Goal: Information Seeking & Learning: Learn about a topic

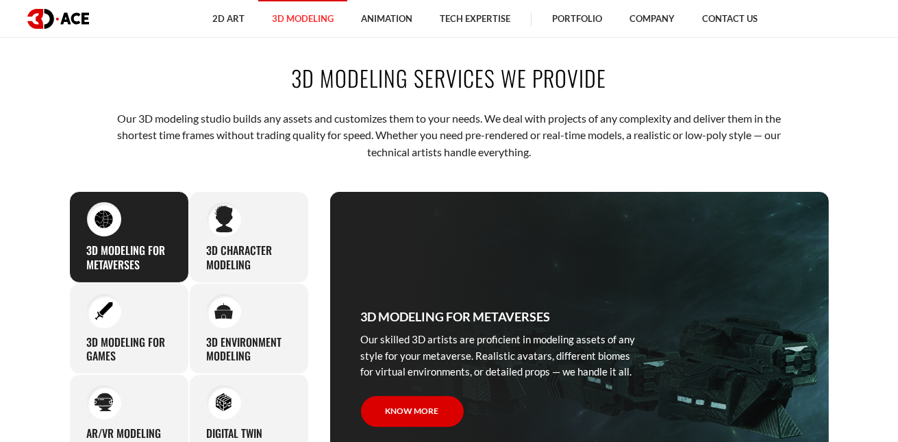
scroll to position [480, 0]
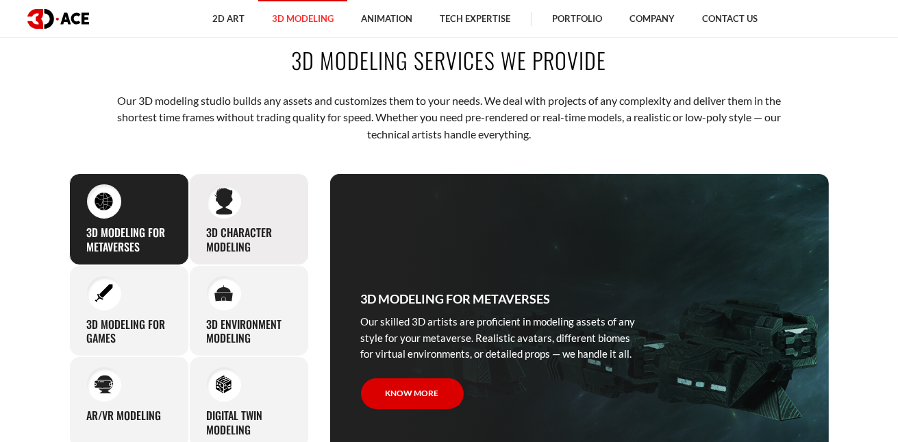
click at [267, 219] on div "3D character modeling We are fond of making memorable characters that captivate…" at bounding box center [249, 219] width 120 height 92
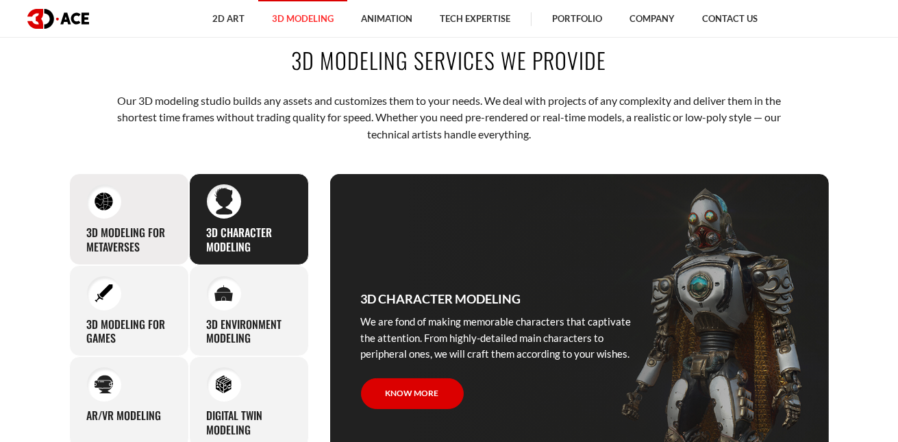
click at [91, 225] on h3 "3D Modeling for Metaverses" at bounding box center [129, 239] width 84 height 29
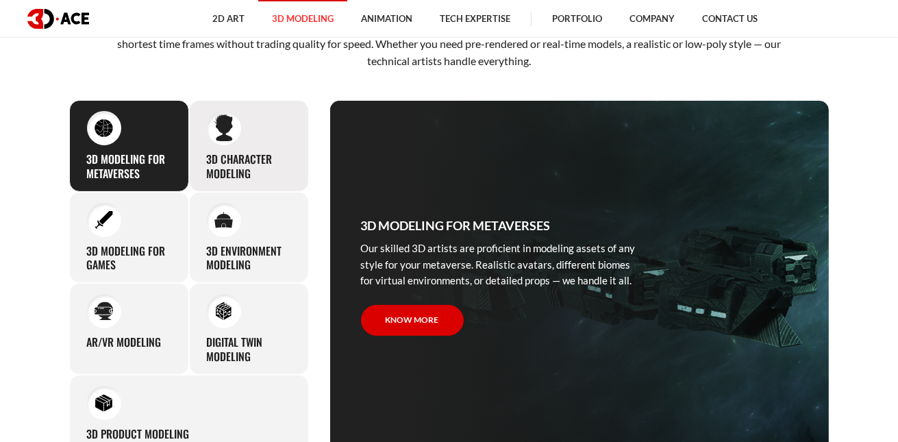
scroll to position [616, 0]
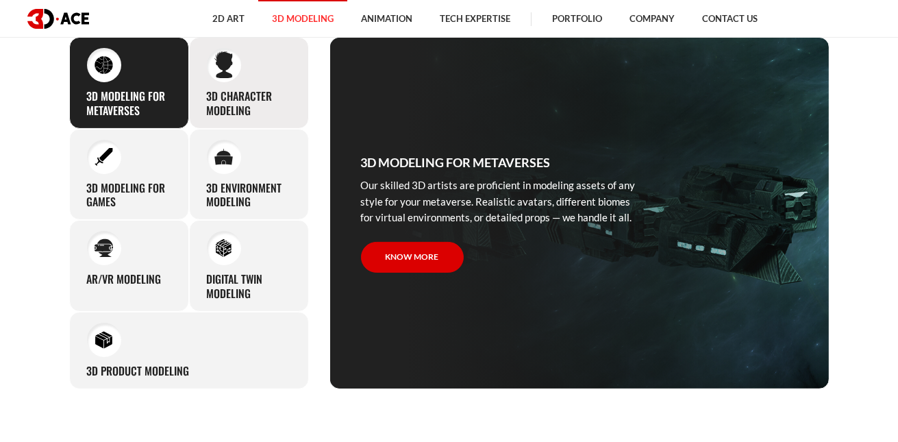
click at [235, 187] on h3 "3D environment modeling" at bounding box center [249, 195] width 84 height 29
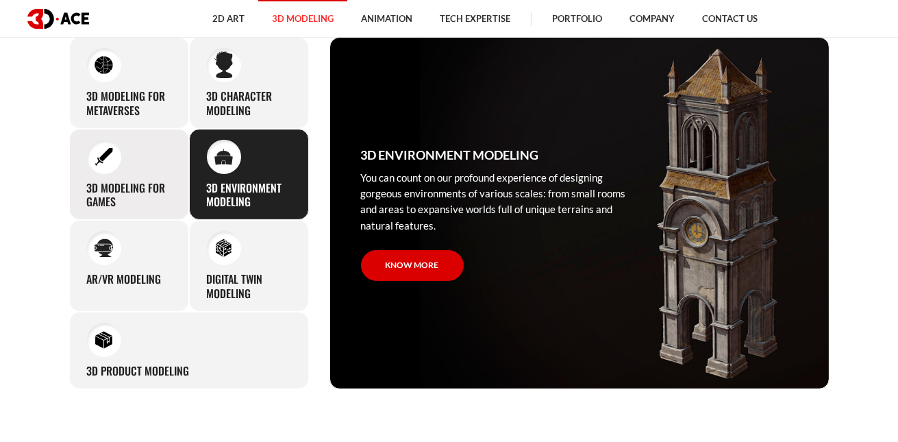
click at [147, 195] on h3 "3D modeling for games" at bounding box center [129, 195] width 84 height 29
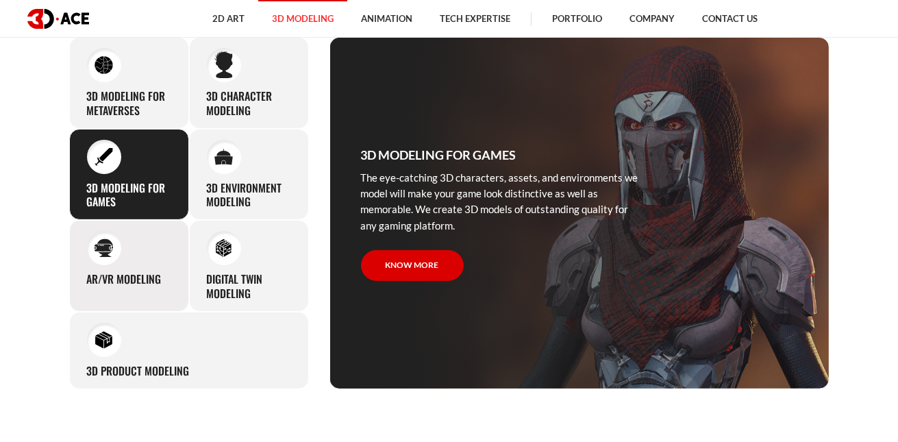
click at [155, 254] on div "AR/VR modeling Our custom 3D modeling company makes use of all the experience a…" at bounding box center [129, 266] width 120 height 92
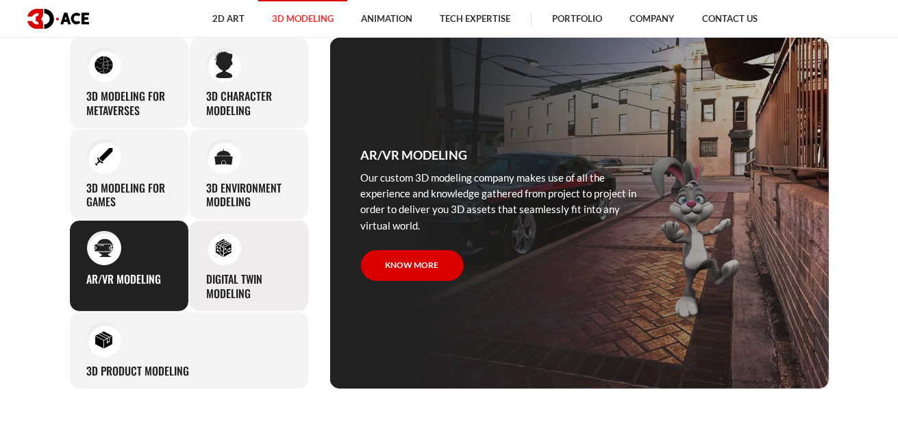
click at [249, 254] on div "Digital Twin modeling Though modeling for digital twins can become a real chall…" at bounding box center [249, 266] width 120 height 92
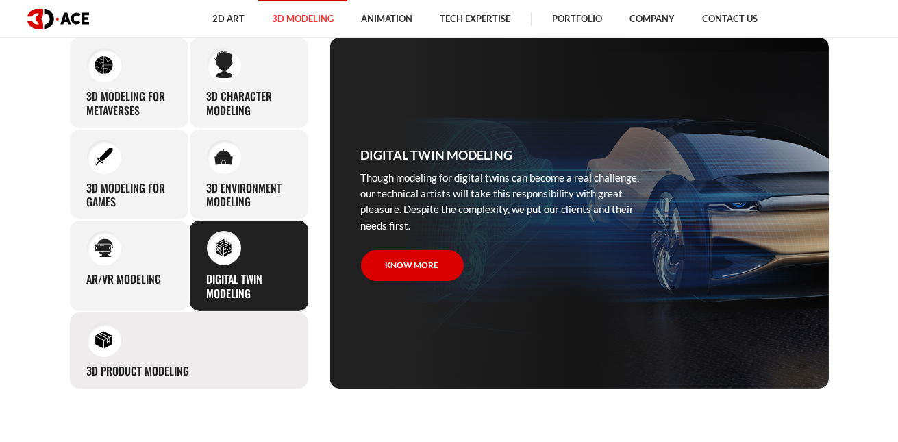
click at [221, 330] on div "3D Product Modeling Experienced professionals at 3D-Ace are capable of modeling…" at bounding box center [189, 350] width 240 height 77
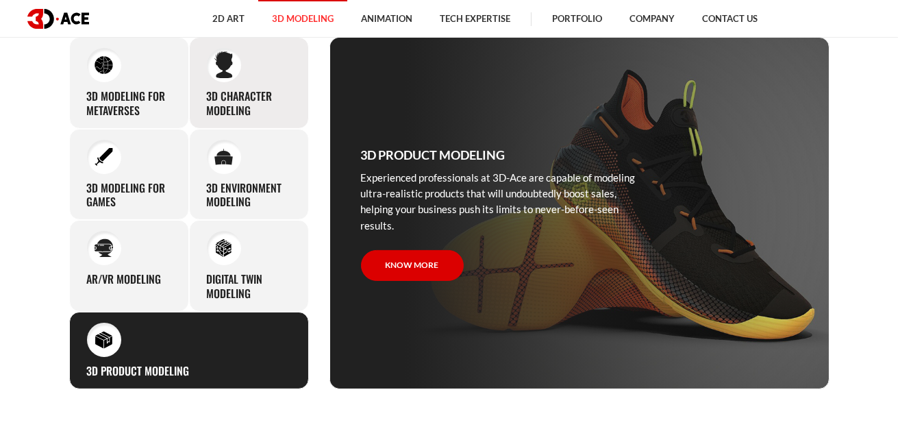
click at [267, 103] on h3 "3D character modeling" at bounding box center [249, 103] width 84 height 29
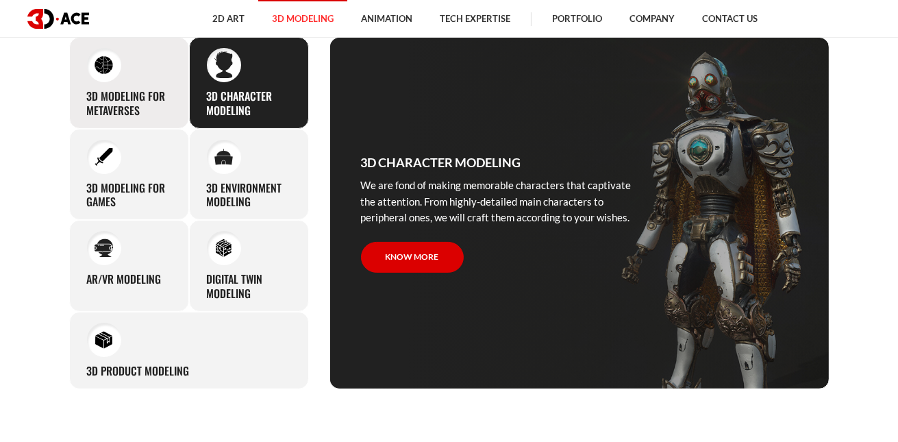
click at [169, 89] on h3 "3D Modeling for Metaverses" at bounding box center [129, 103] width 84 height 29
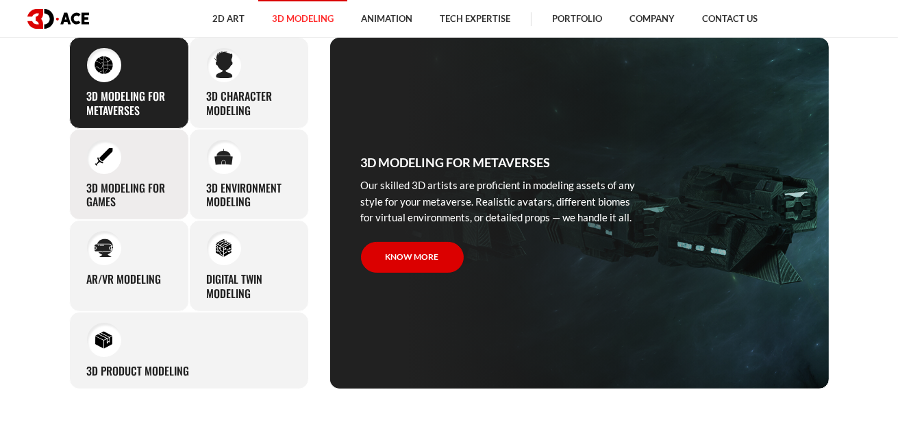
click at [172, 148] on div "3D modeling for games The eye-catching 3D characters, assets, and environments …" at bounding box center [129, 175] width 120 height 92
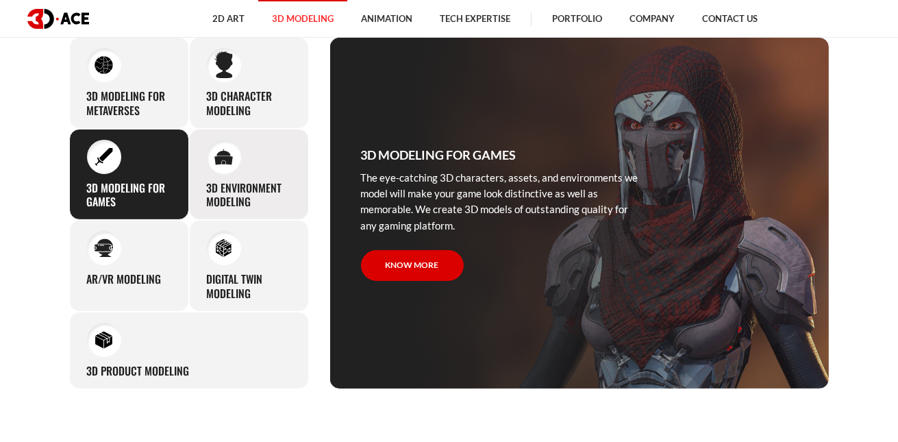
click at [215, 152] on img at bounding box center [223, 157] width 18 height 16
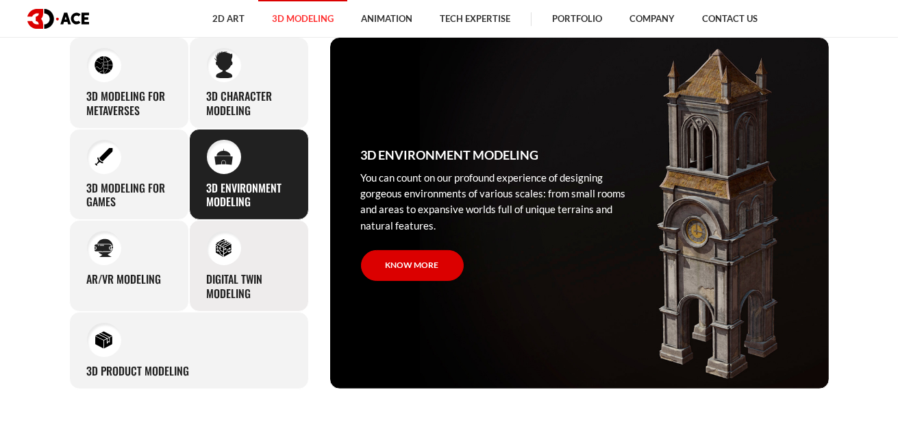
click at [215, 221] on div "Digital Twin modeling Though modeling for digital twins can become a real chall…" at bounding box center [249, 266] width 120 height 92
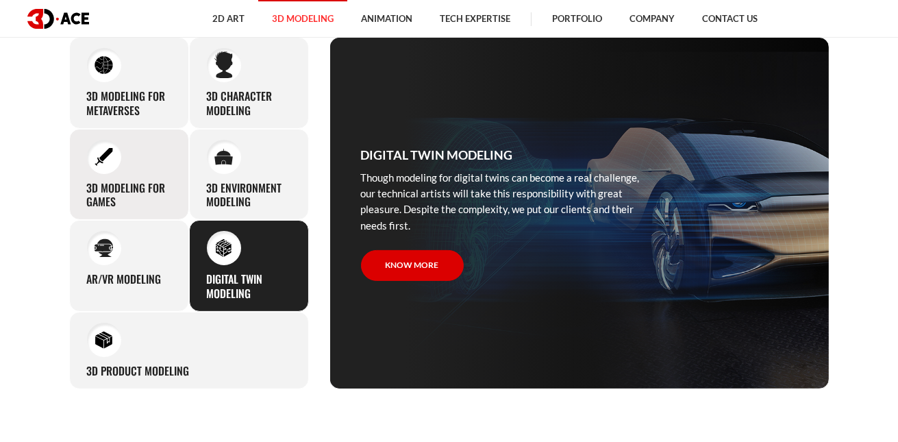
click at [112, 212] on div "3D modeling for games The eye-catching 3D characters, assets, and environments …" at bounding box center [129, 175] width 120 height 92
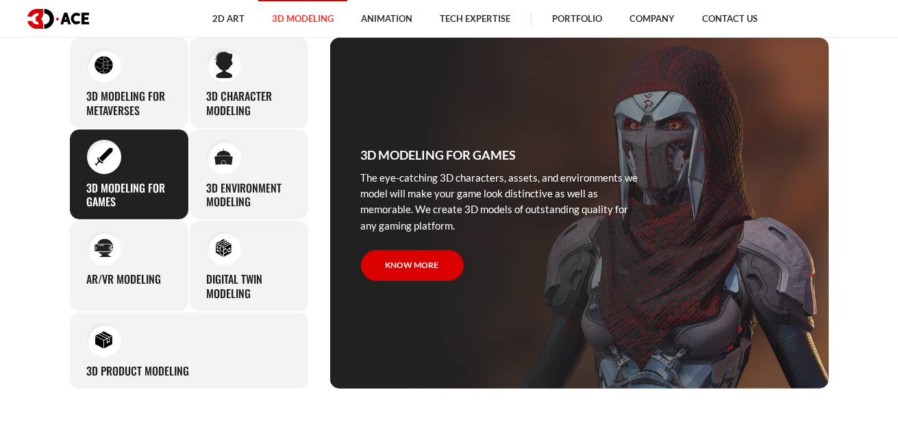
click at [127, 181] on h3 "3D modeling for games" at bounding box center [129, 195] width 84 height 29
click at [123, 240] on div "AR/VR modeling Our custom 3D modeling company makes use of all the experience a…" at bounding box center [129, 266] width 120 height 92
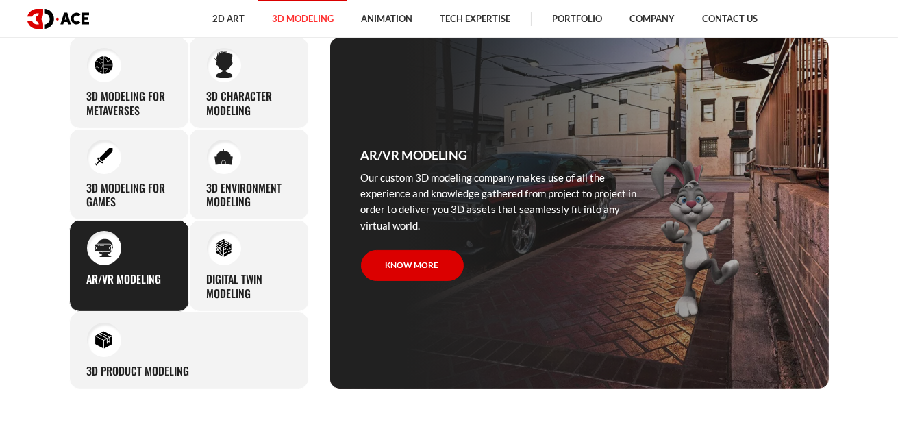
click at [3, 197] on section "3D modeling services we provide Our 3D modeling studio builds any assets and cu…" at bounding box center [449, 148] width 898 height 563
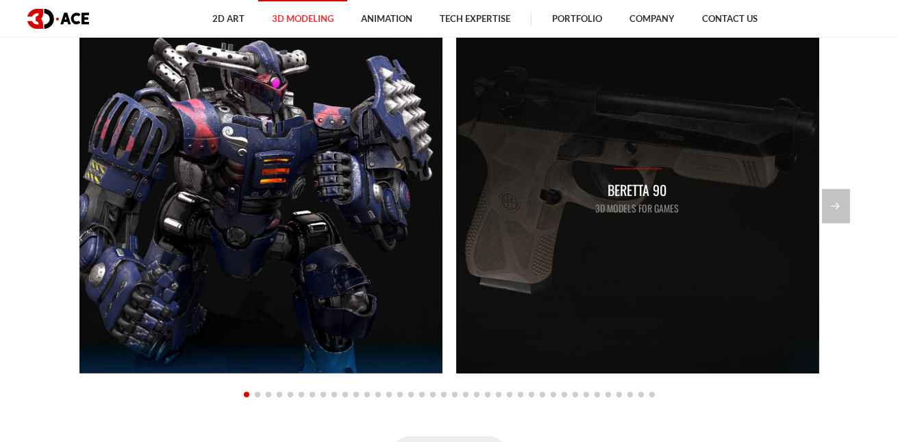
scroll to position [1164, 0]
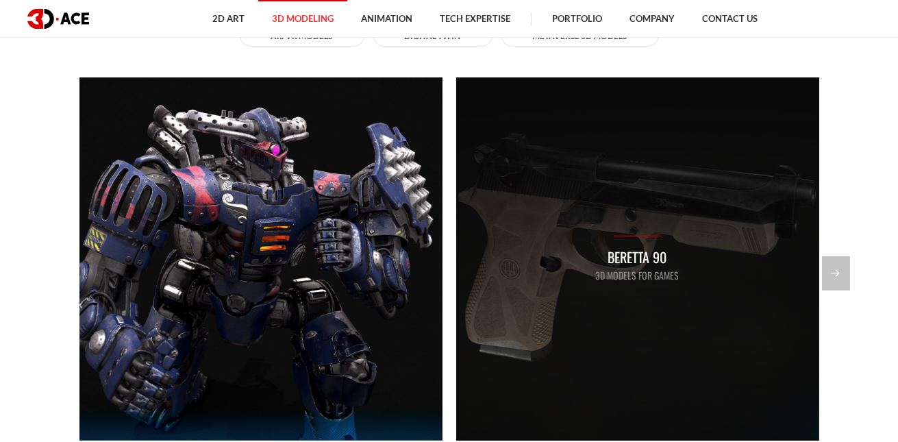
click at [701, 248] on div "Beretta 90 3D Models for Games" at bounding box center [637, 258] width 363 height 363
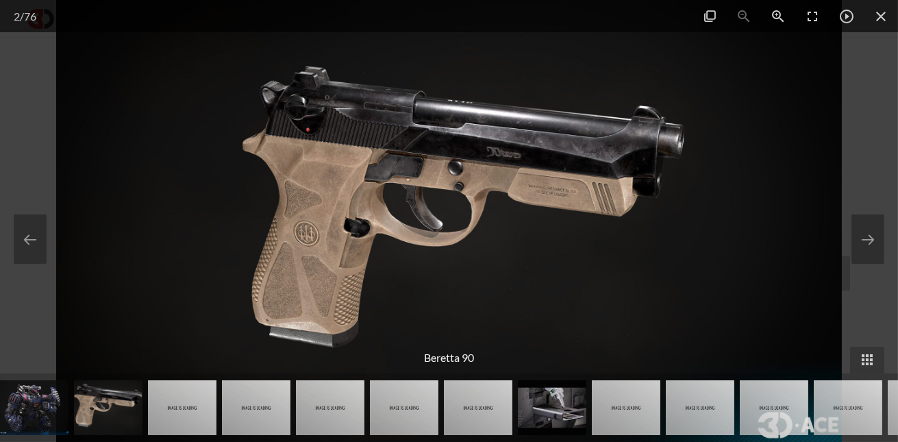
click at [874, 121] on div at bounding box center [449, 221] width 898 height 442
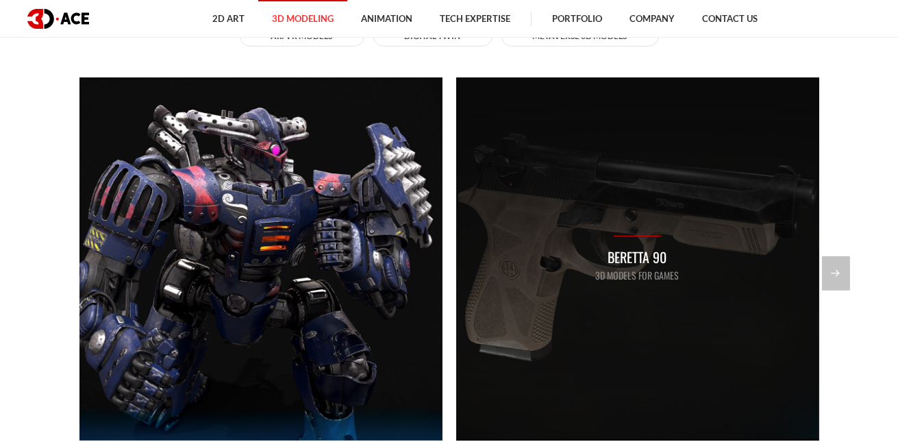
click at [693, 273] on div "Beretta 90 3D Models for Games" at bounding box center [637, 258] width 363 height 363
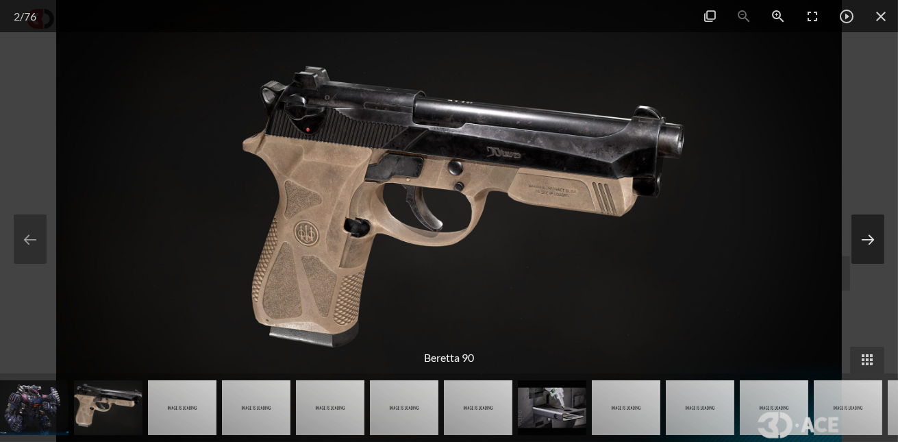
click at [874, 229] on button at bounding box center [868, 238] width 33 height 49
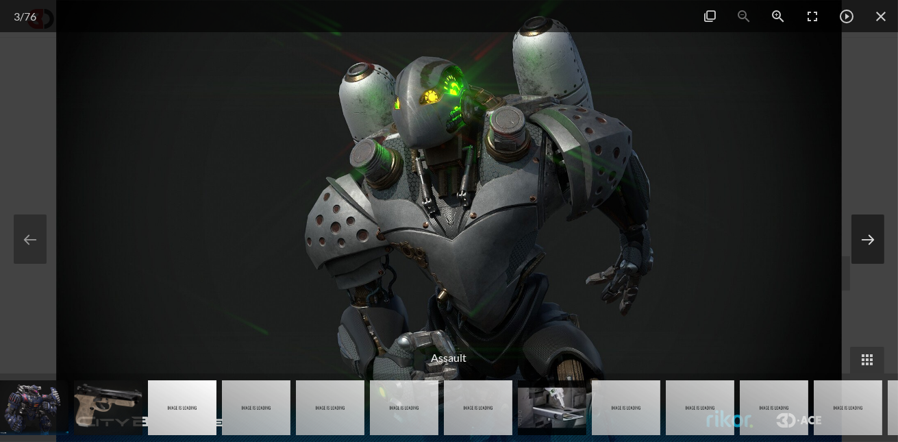
click at [874, 229] on button at bounding box center [868, 238] width 33 height 49
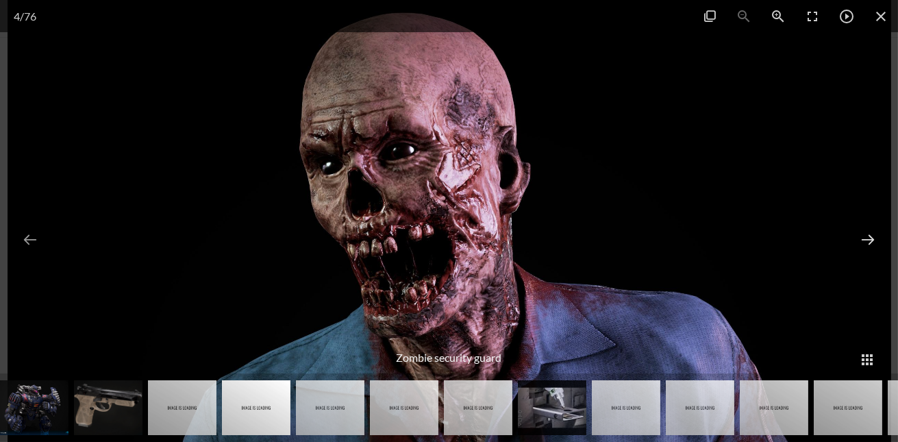
click at [874, 229] on button at bounding box center [868, 238] width 33 height 49
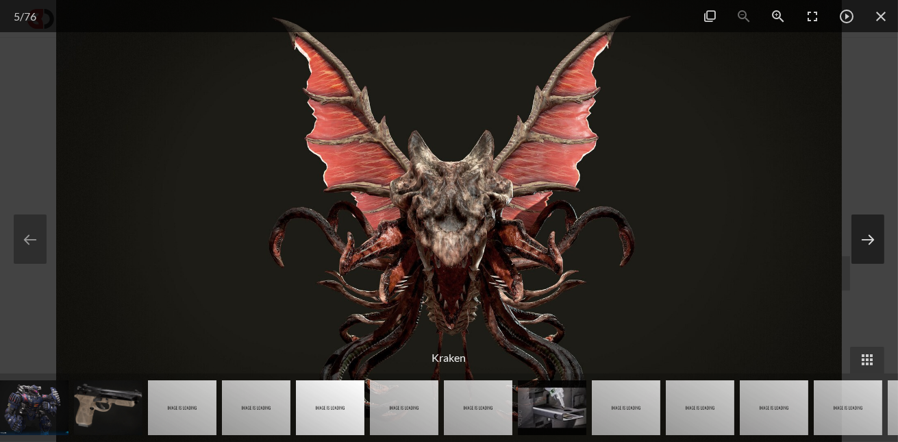
click at [874, 230] on button at bounding box center [868, 238] width 33 height 49
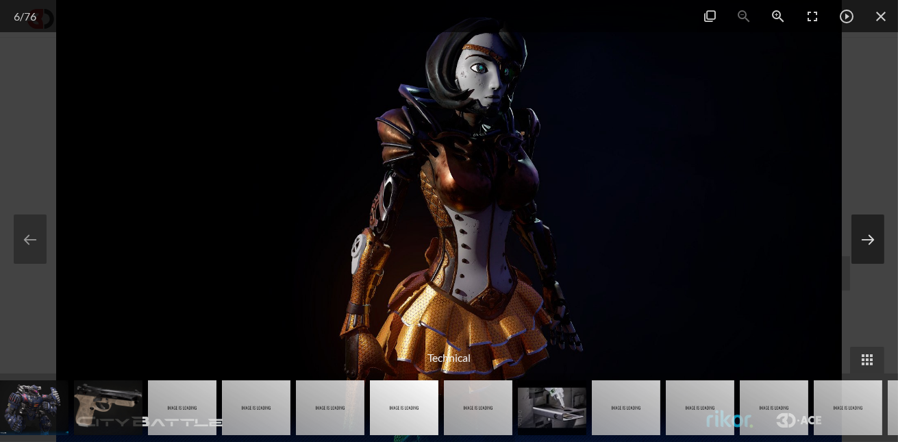
click at [874, 230] on button at bounding box center [868, 238] width 33 height 49
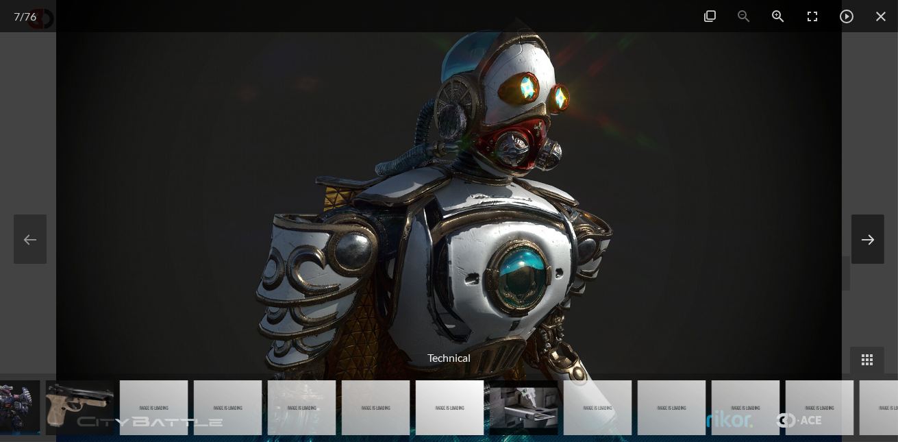
click at [874, 230] on button at bounding box center [868, 238] width 33 height 49
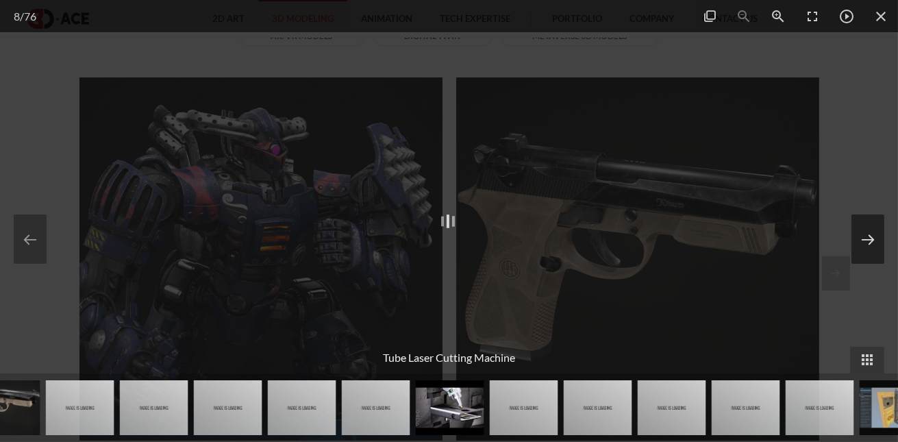
click at [874, 230] on button at bounding box center [868, 238] width 33 height 49
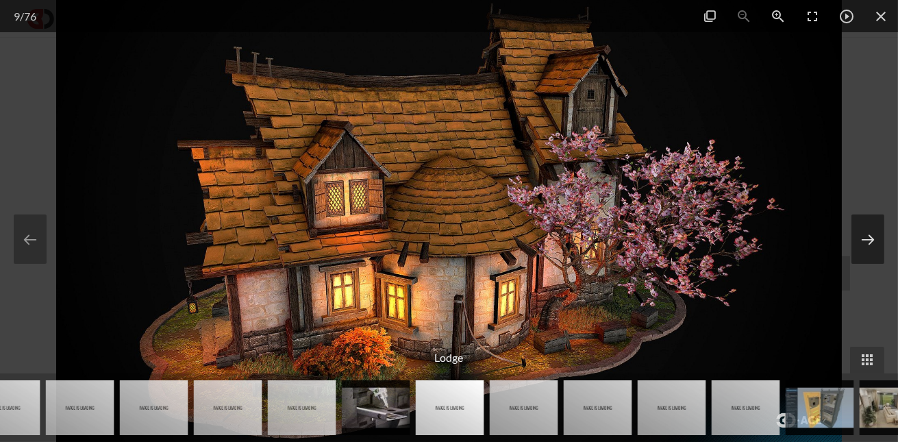
click at [871, 230] on button at bounding box center [868, 238] width 33 height 49
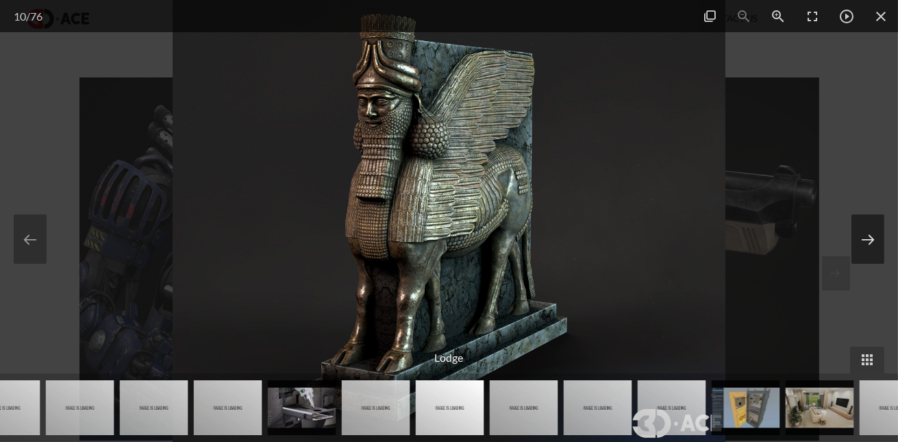
click at [871, 230] on button at bounding box center [868, 238] width 33 height 49
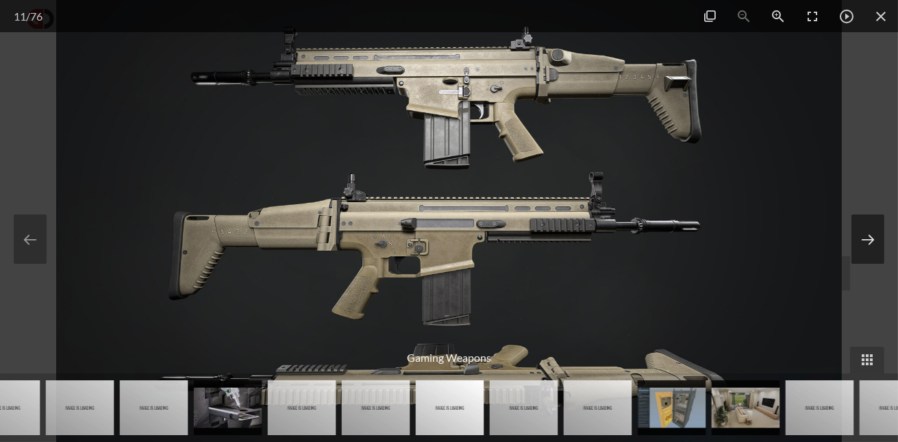
click at [871, 230] on button at bounding box center [868, 238] width 33 height 49
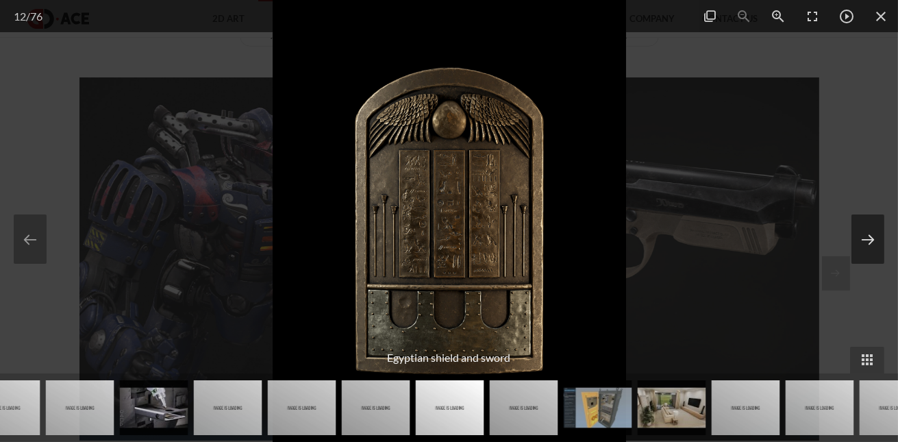
click at [871, 230] on button at bounding box center [868, 238] width 33 height 49
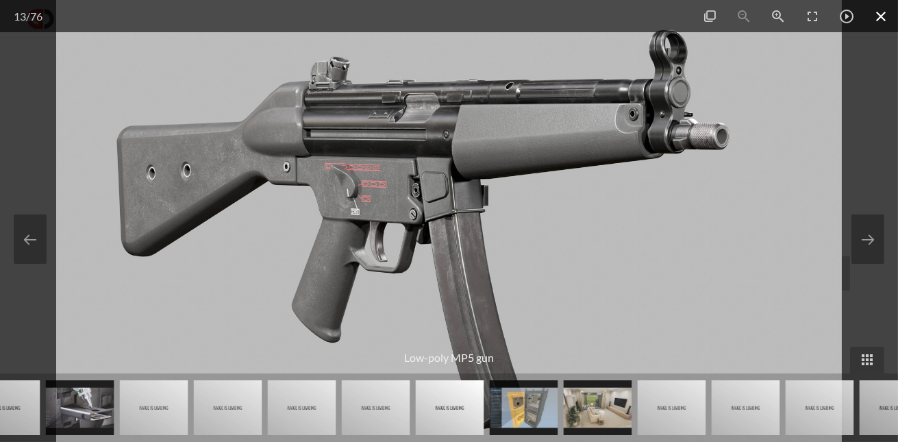
click at [887, 16] on span at bounding box center [881, 16] width 34 height 32
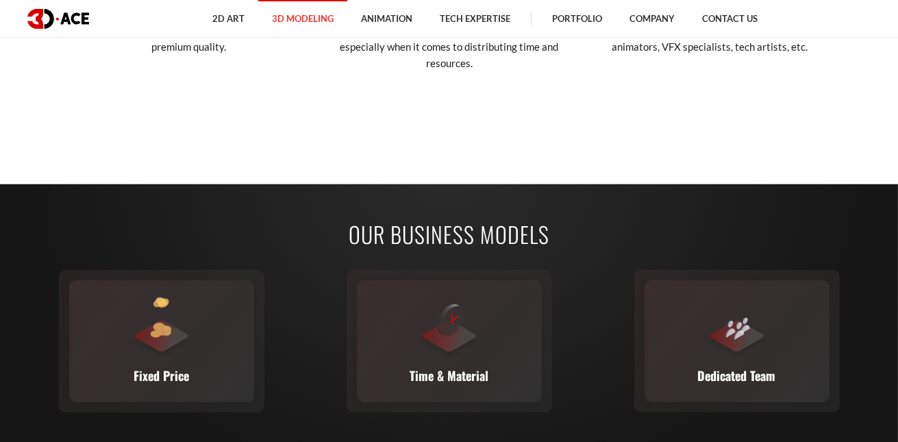
scroll to position [2055, 0]
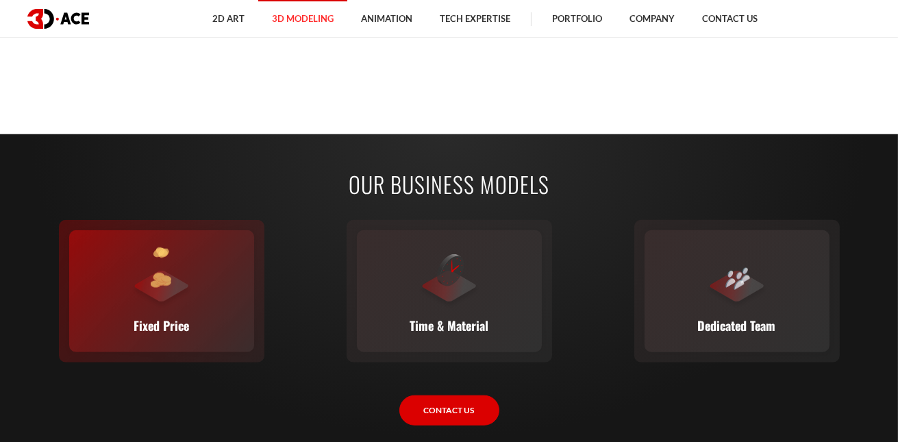
click at [171, 274] on div at bounding box center [162, 278] width 62 height 62
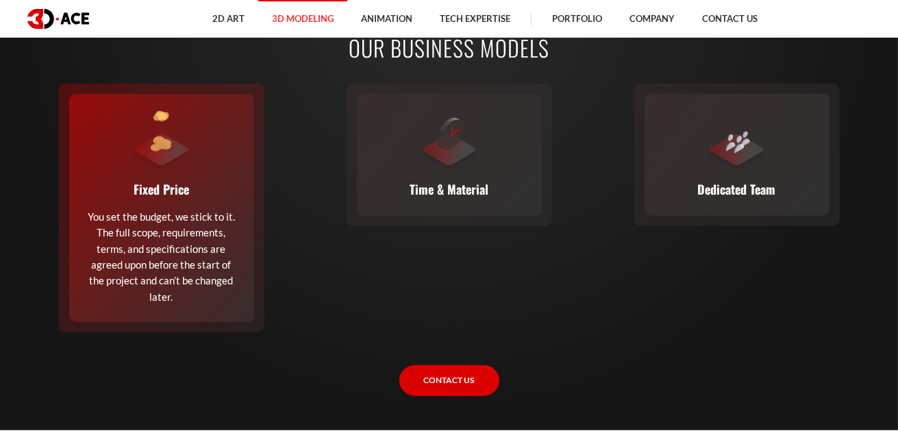
click at [212, 177] on div "Fixed Price You set the budget, we stick to it. The full scope, requirements, t…" at bounding box center [161, 208] width 185 height 228
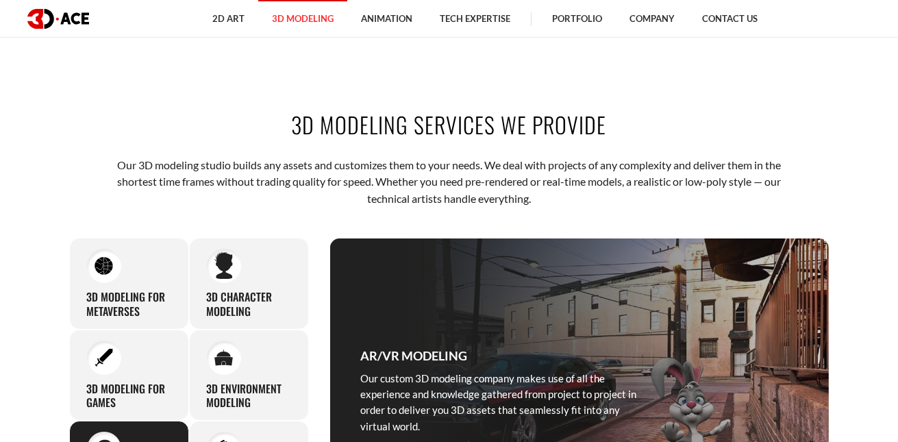
scroll to position [480, 0]
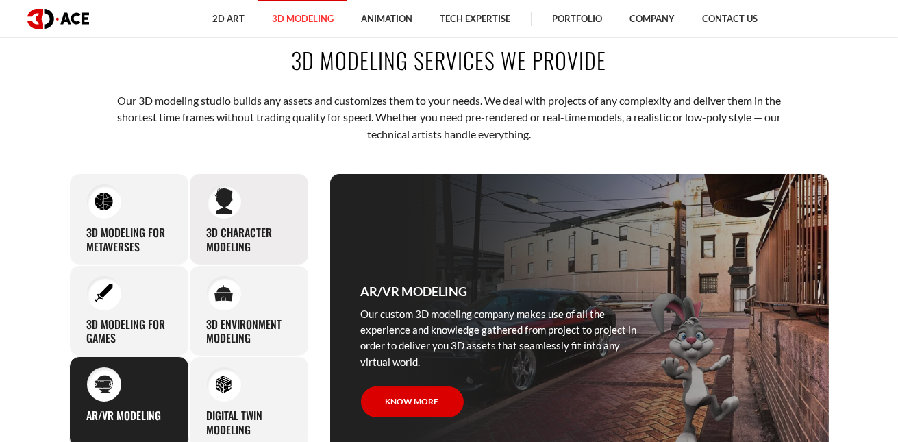
click at [223, 209] on img at bounding box center [223, 202] width 18 height 28
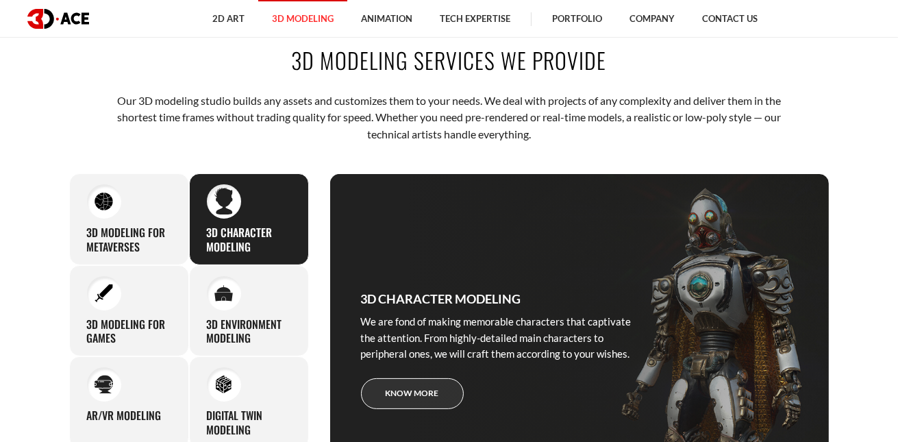
click at [400, 388] on link "Know more" at bounding box center [412, 393] width 103 height 31
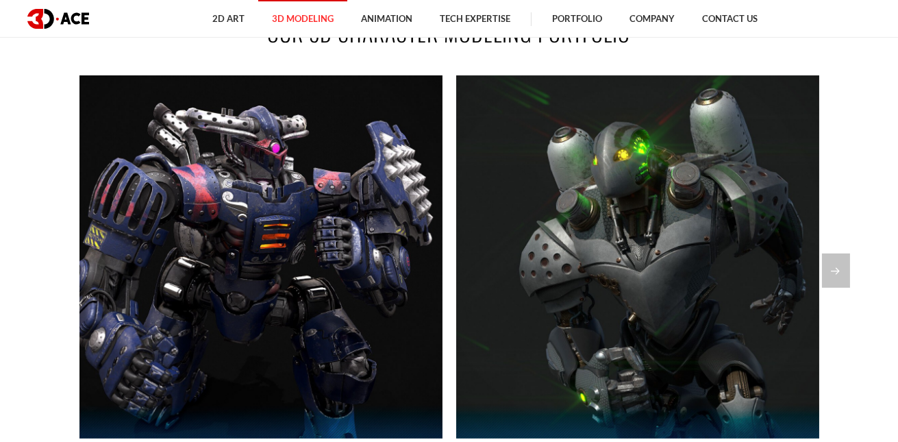
scroll to position [959, 0]
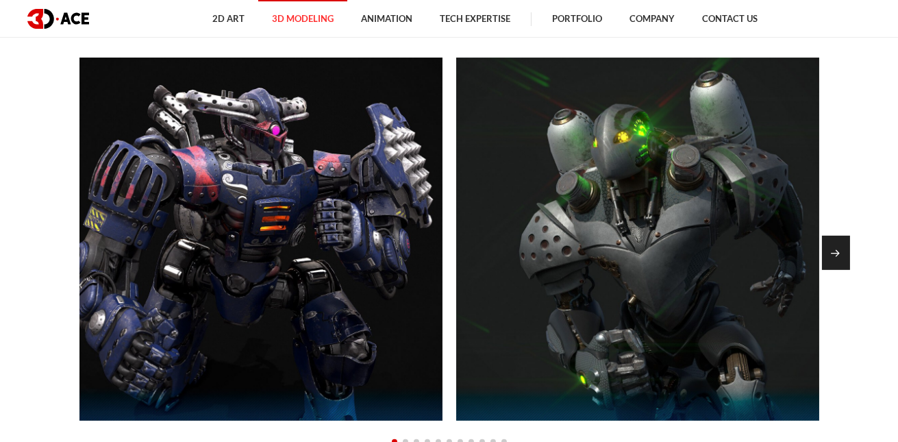
click at [844, 251] on div "Next slide" at bounding box center [836, 253] width 28 height 34
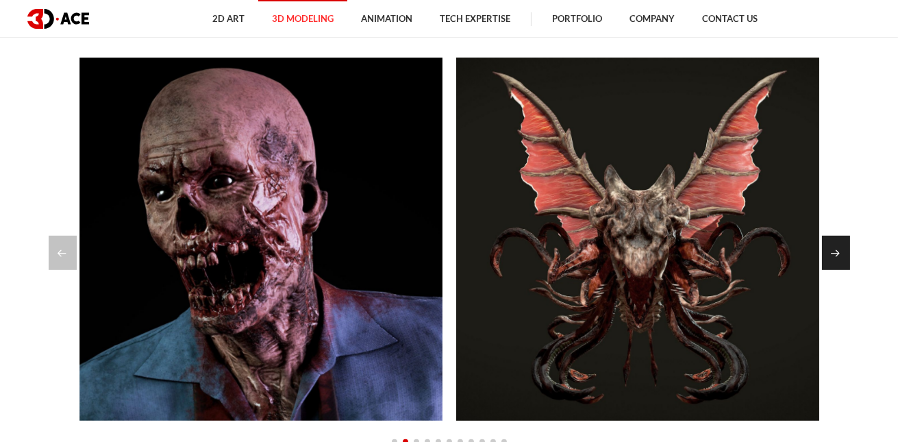
click at [844, 251] on div "Next slide" at bounding box center [836, 253] width 28 height 34
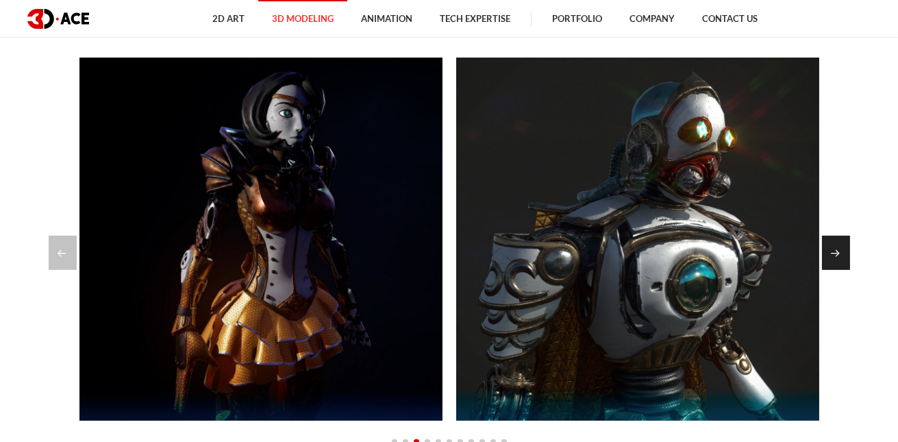
click at [844, 251] on div "Next slide" at bounding box center [836, 253] width 28 height 34
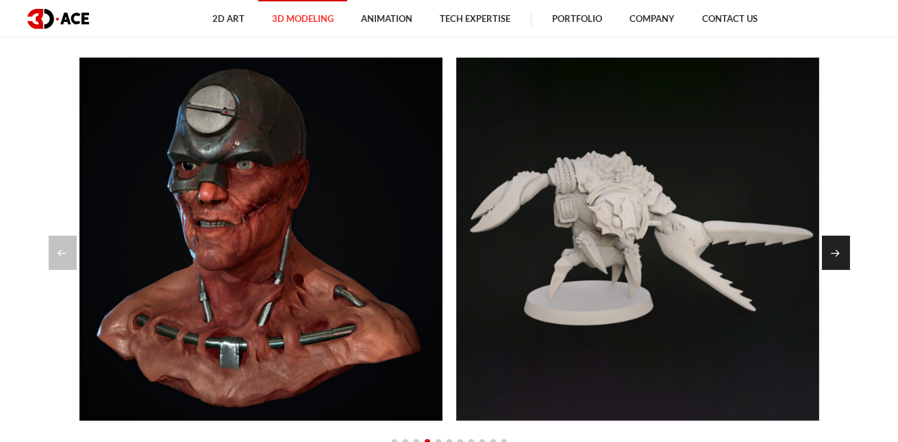
click at [844, 251] on div "Next slide" at bounding box center [836, 253] width 28 height 34
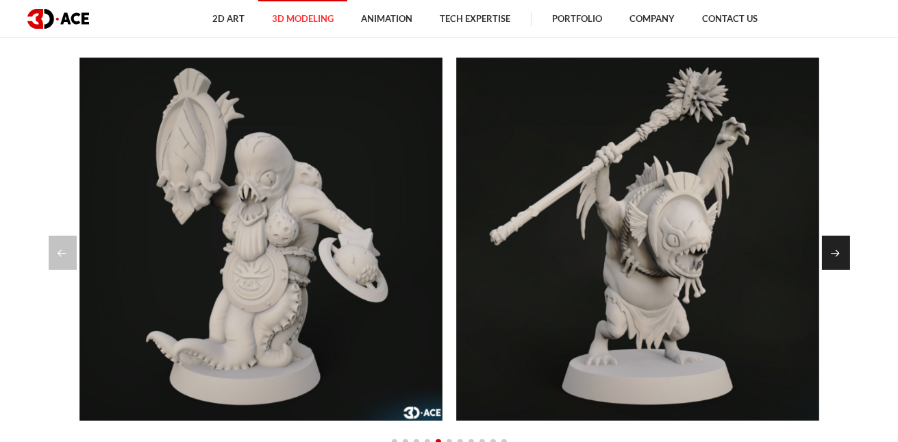
click at [844, 251] on div "Next slide" at bounding box center [836, 253] width 28 height 34
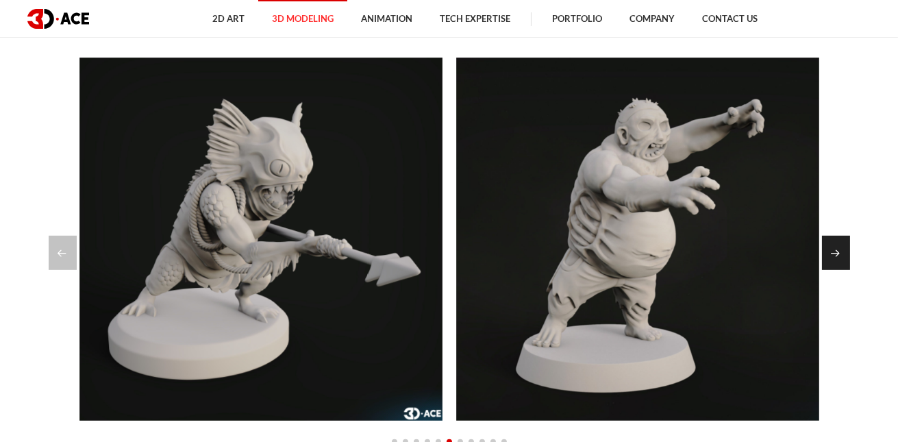
click at [844, 251] on div "Next slide" at bounding box center [836, 253] width 28 height 34
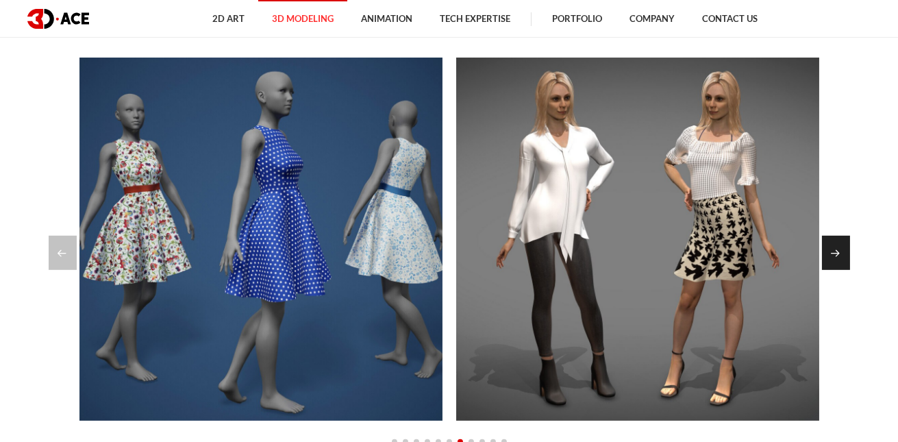
click at [834, 260] on div "Next slide" at bounding box center [836, 253] width 28 height 34
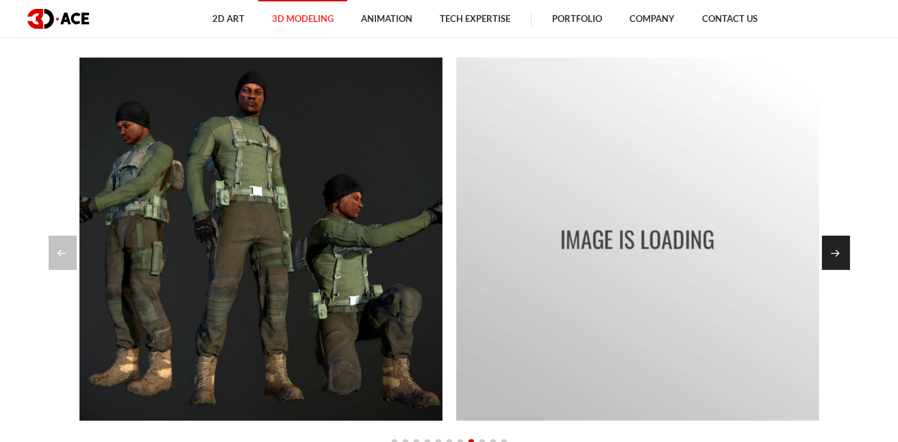
click at [834, 260] on div "Next slide" at bounding box center [836, 253] width 28 height 34
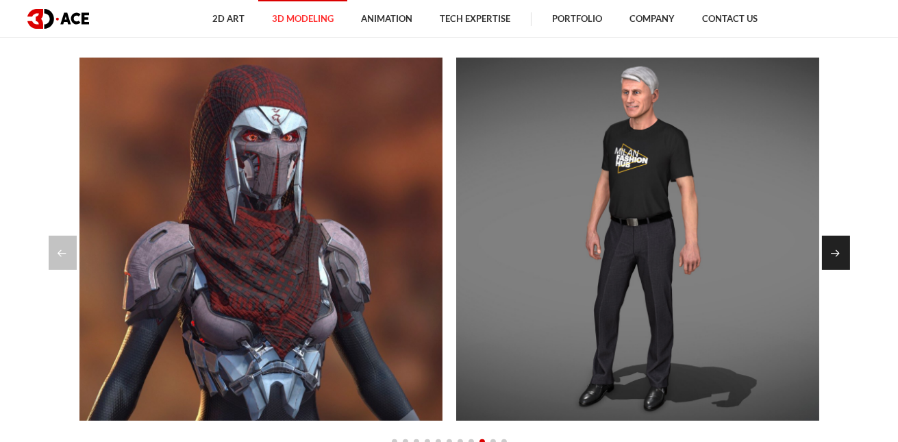
click at [834, 260] on div "Next slide" at bounding box center [836, 253] width 28 height 34
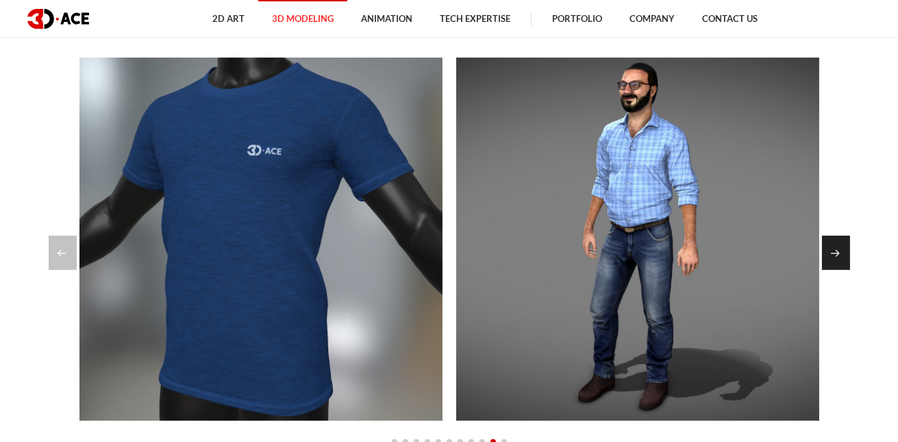
click at [834, 260] on div "Next slide" at bounding box center [836, 253] width 28 height 34
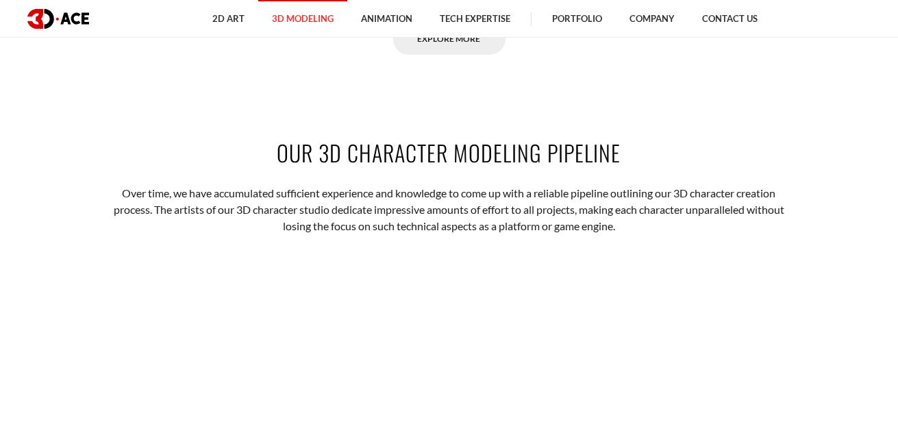
scroll to position [1507, 0]
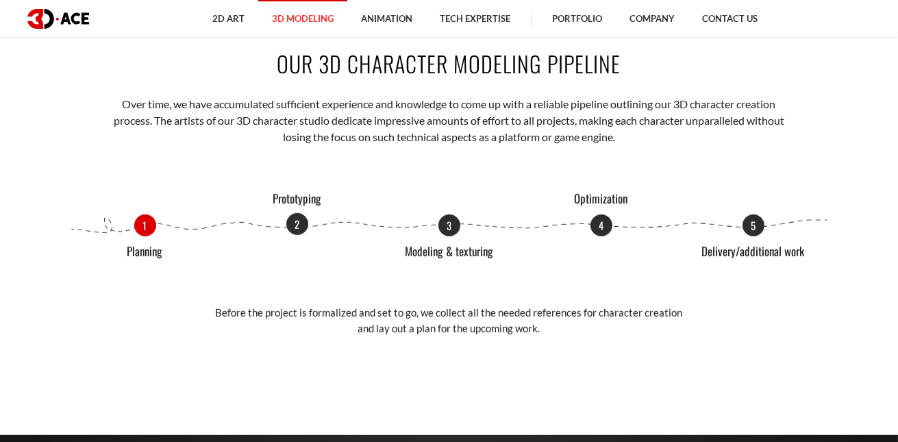
click at [296, 227] on p "2" at bounding box center [297, 224] width 22 height 22
click at [437, 225] on div "1 Planning 2 Prototyping 3 Modeling & texturing 4 Optimization 5 Delivery/addit…" at bounding box center [449, 225] width 760 height 22
click at [444, 225] on p "3" at bounding box center [449, 224] width 22 height 22
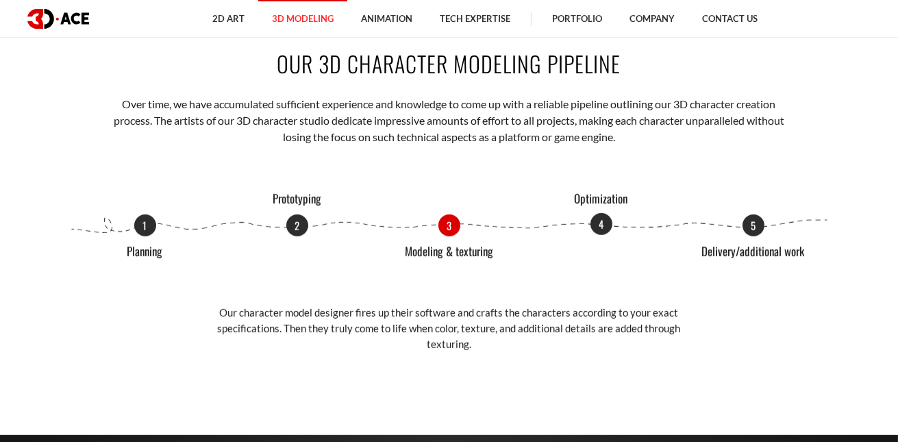
click at [607, 219] on p "4" at bounding box center [602, 224] width 22 height 22
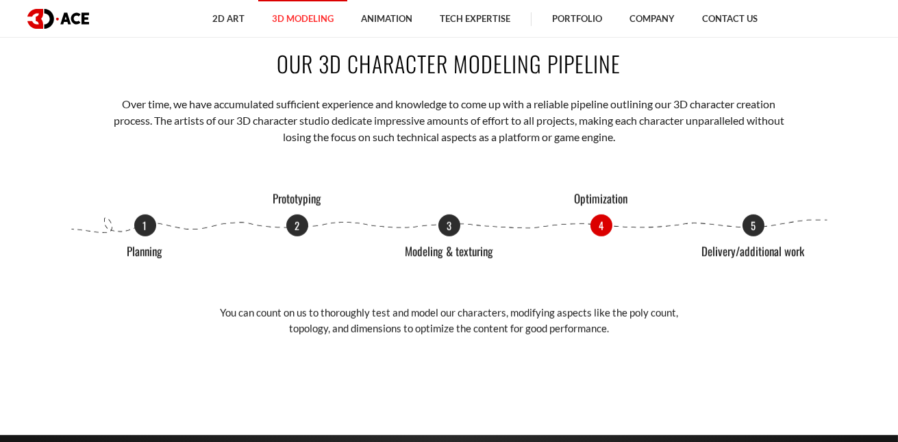
click at [755, 236] on div "1 Planning 2 Prototyping 3 Modeling & texturing 4 Optimization 5 Delivery/addit…" at bounding box center [449, 225] width 760 height 22
click at [755, 229] on p "5" at bounding box center [754, 224] width 22 height 22
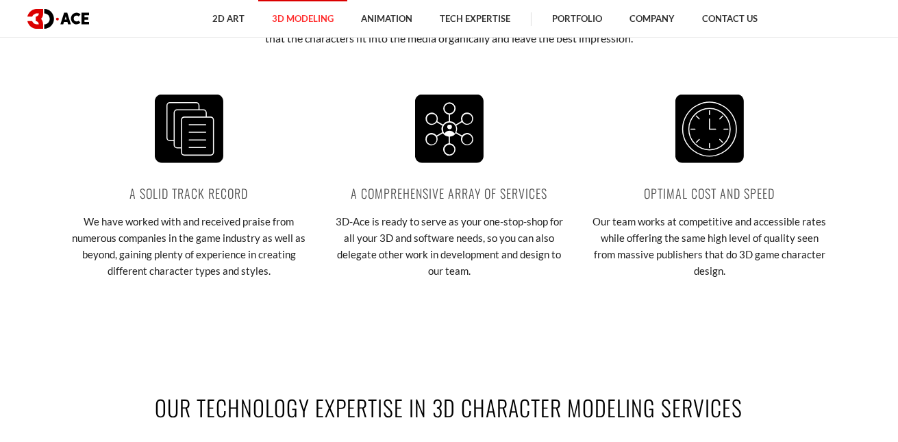
scroll to position [2260, 0]
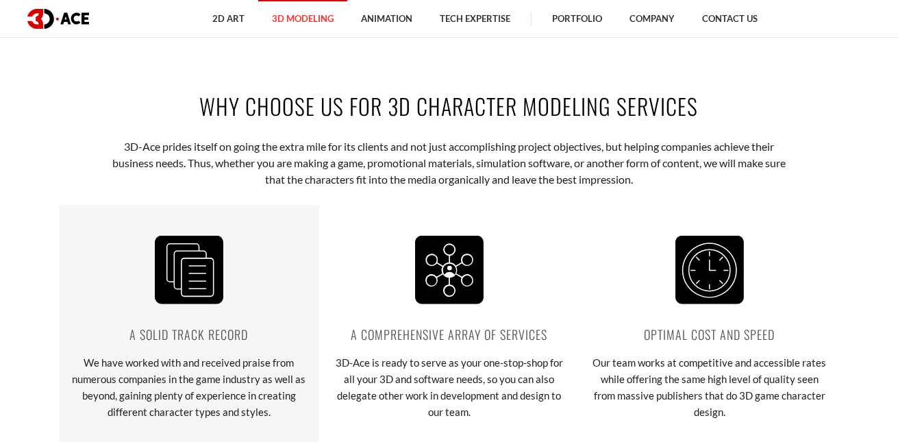
click at [129, 290] on div "A solid track record We have worked with and received praise from numerous comp…" at bounding box center [189, 328] width 260 height 246
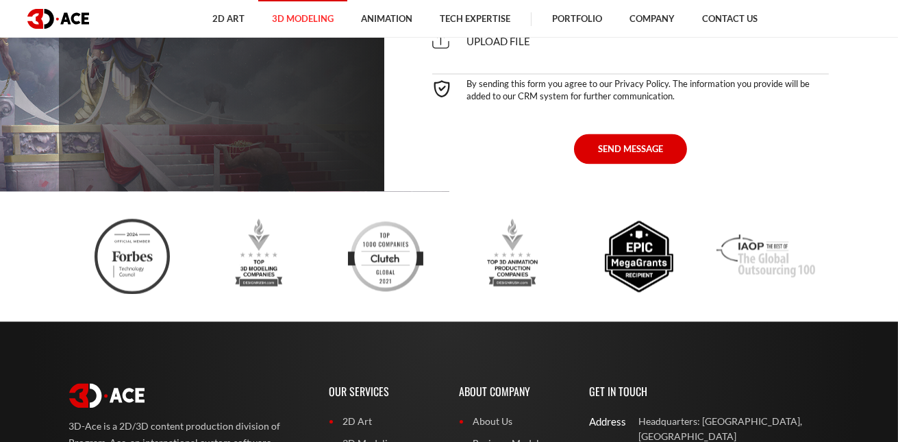
scroll to position [4908, 0]
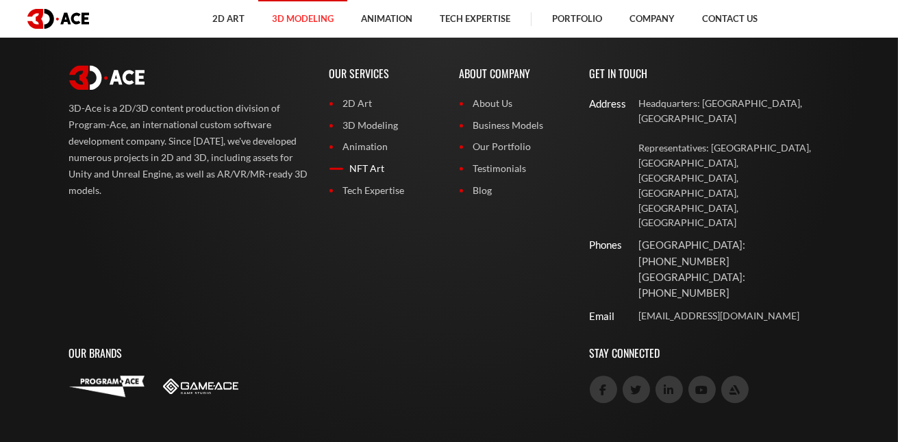
click at [376, 176] on link "NFT Art" at bounding box center [385, 168] width 110 height 15
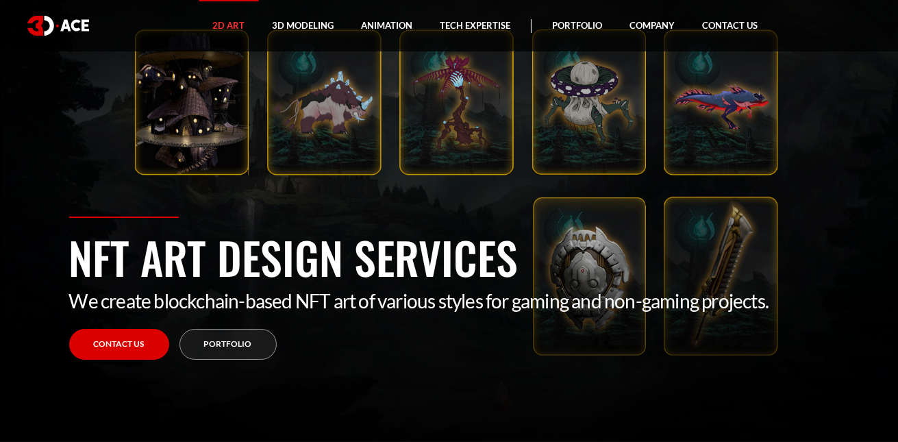
click at [79, 24] on img at bounding box center [58, 26] width 62 height 20
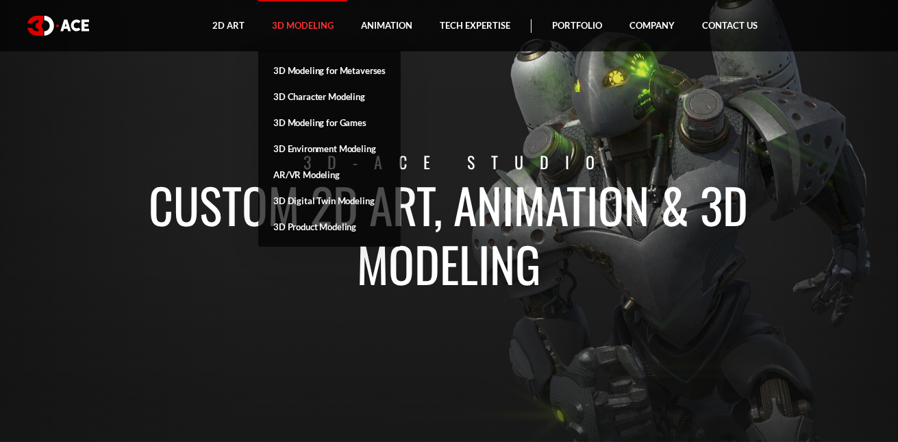
click at [301, 26] on link "3D Modeling" at bounding box center [302, 25] width 89 height 51
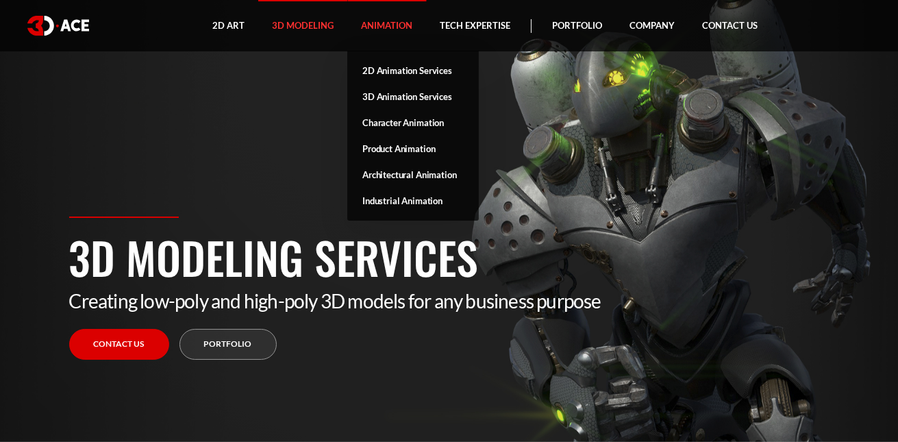
click at [386, 33] on link "Animation" at bounding box center [386, 25] width 79 height 51
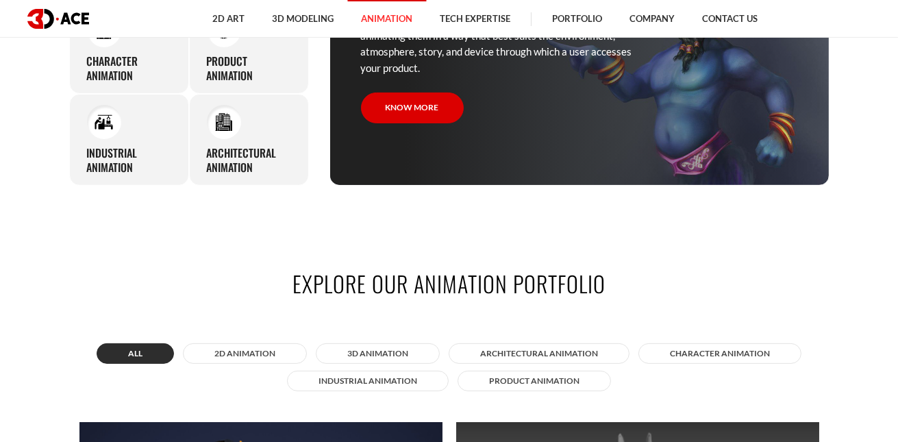
scroll to position [684, 0]
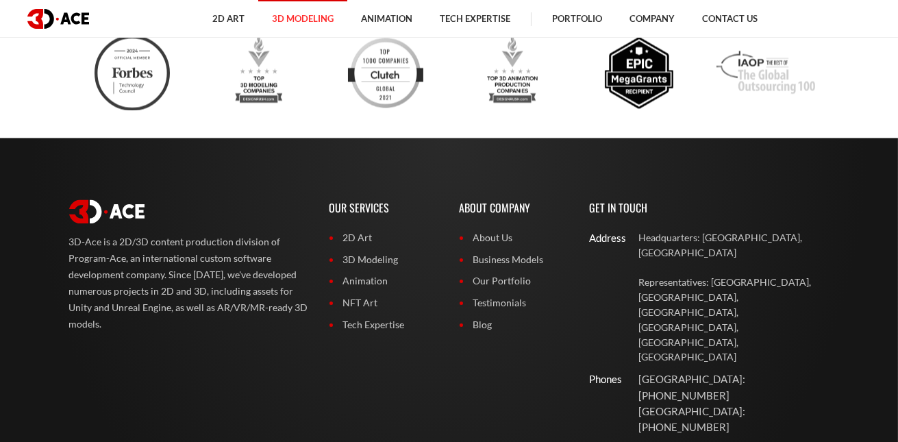
scroll to position [4516, 0]
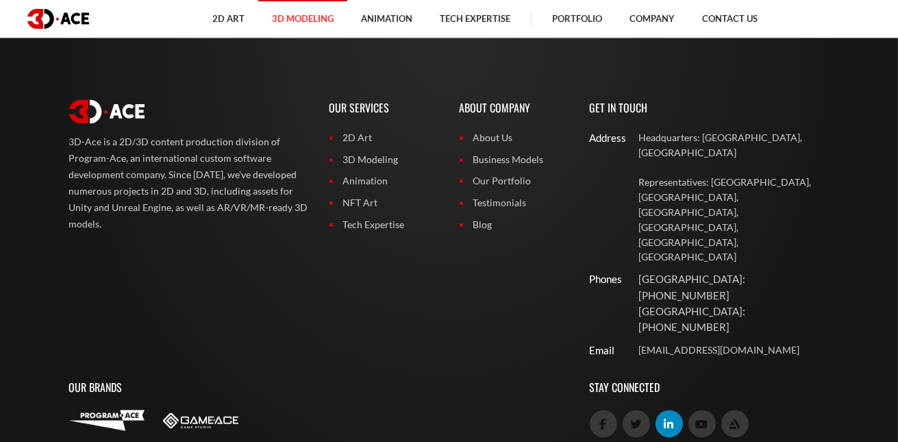
click at [665, 419] on icon at bounding box center [670, 424] width 10 height 11
click at [600, 419] on icon at bounding box center [603, 424] width 7 height 11
click at [704, 419] on icon at bounding box center [702, 424] width 12 height 11
click at [729, 410] on link at bounding box center [734, 423] width 27 height 27
click at [481, 217] on link "Blog" at bounding box center [515, 224] width 110 height 15
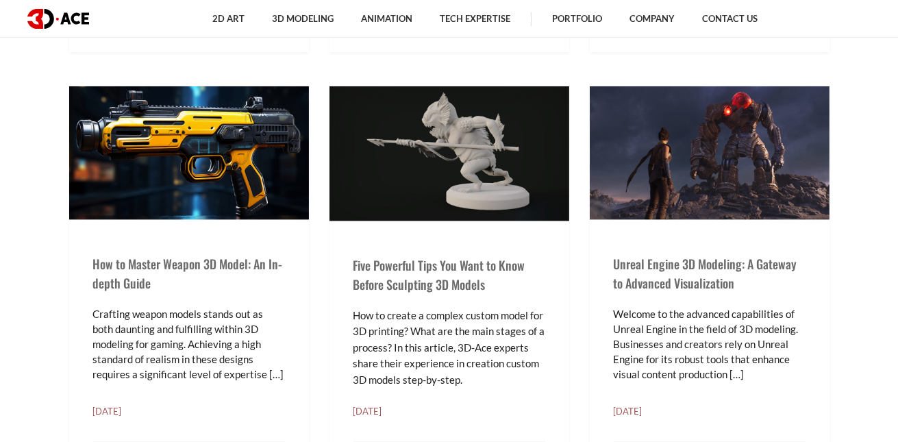
scroll to position [1918, 0]
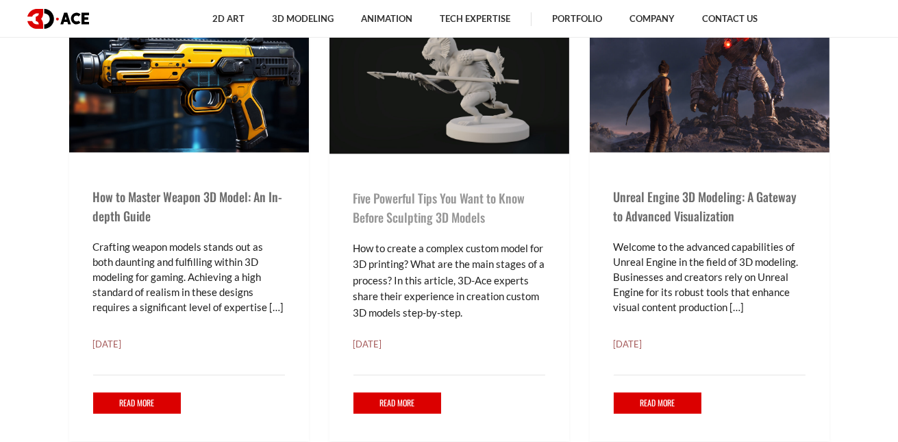
click at [400, 203] on link "Five Powerful Tips You Want to Know Before Sculpting 3D Models" at bounding box center [440, 207] width 172 height 37
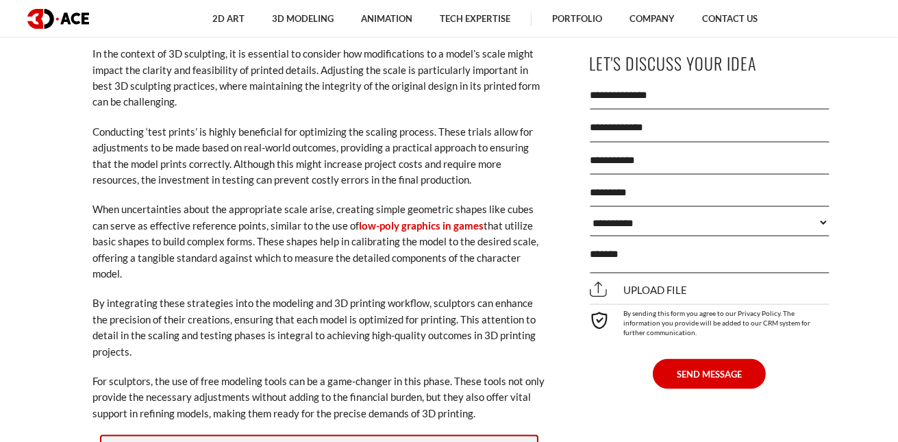
scroll to position [3768, 0]
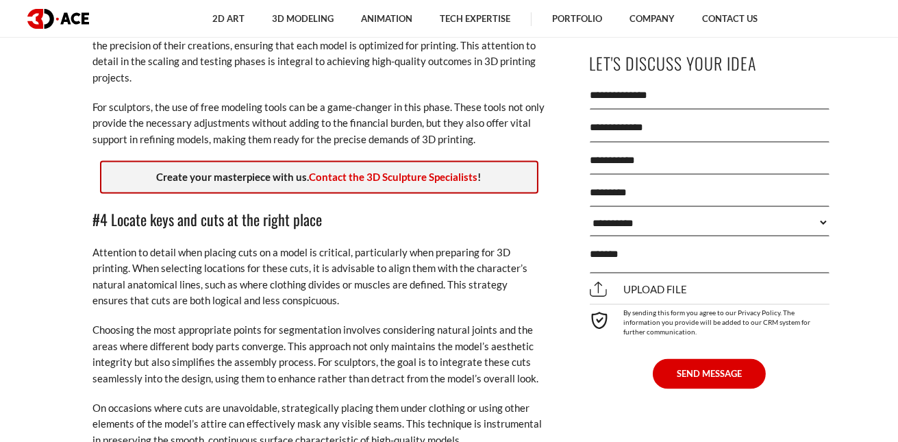
click at [628, 218] on select "**********" at bounding box center [710, 223] width 240 height 27
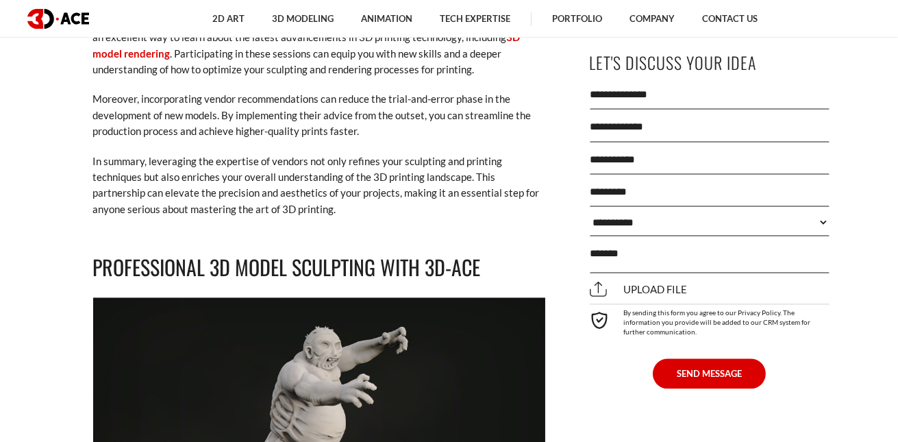
scroll to position [5069, 0]
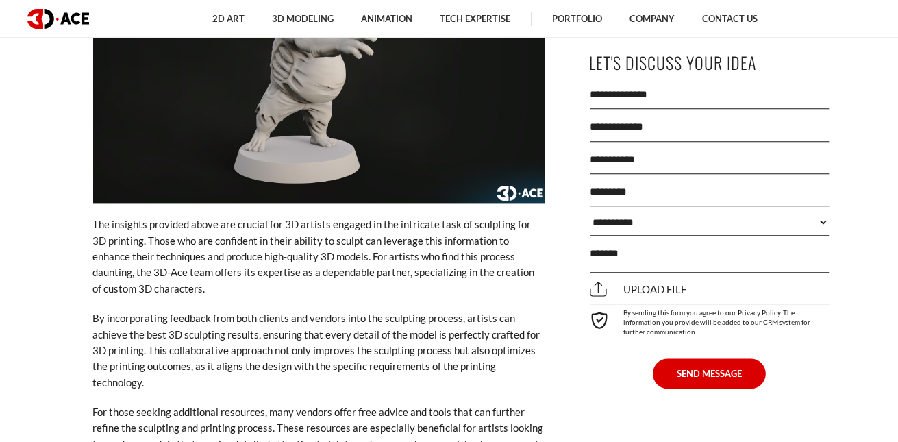
click at [658, 210] on select "**********" at bounding box center [710, 223] width 240 height 27
click at [492, 216] on p "The insights provided above are crucial for 3D artists engaged in the intricate…" at bounding box center [319, 256] width 452 height 80
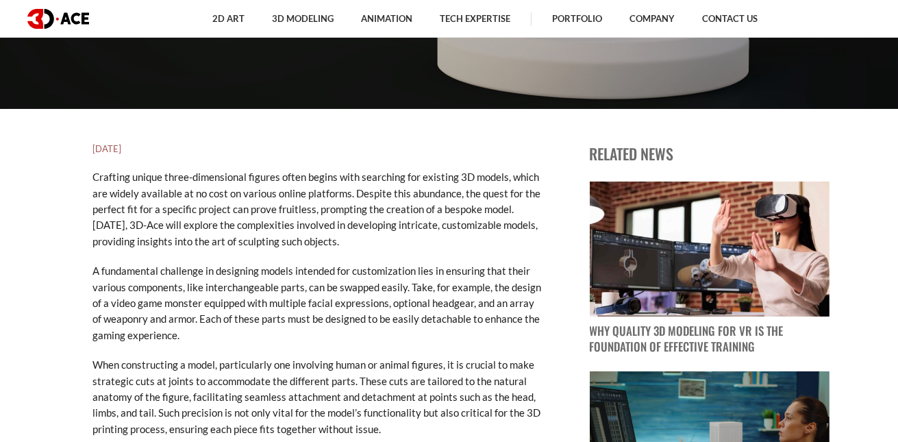
scroll to position [0, 0]
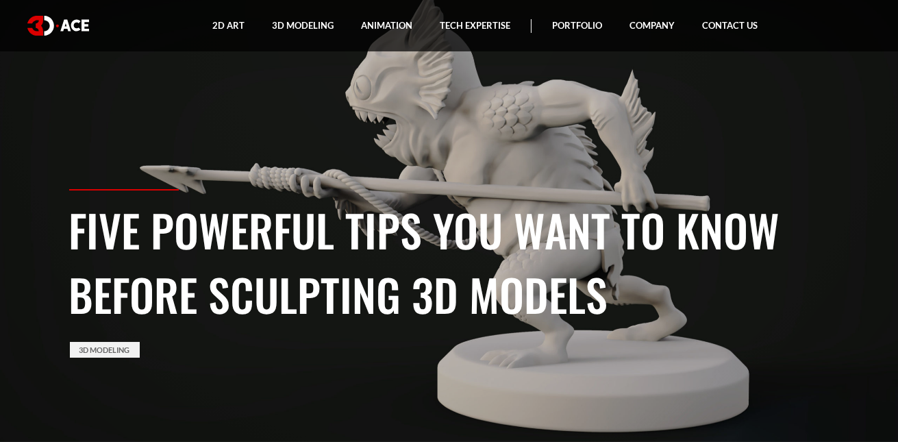
click at [66, 32] on img at bounding box center [58, 26] width 62 height 20
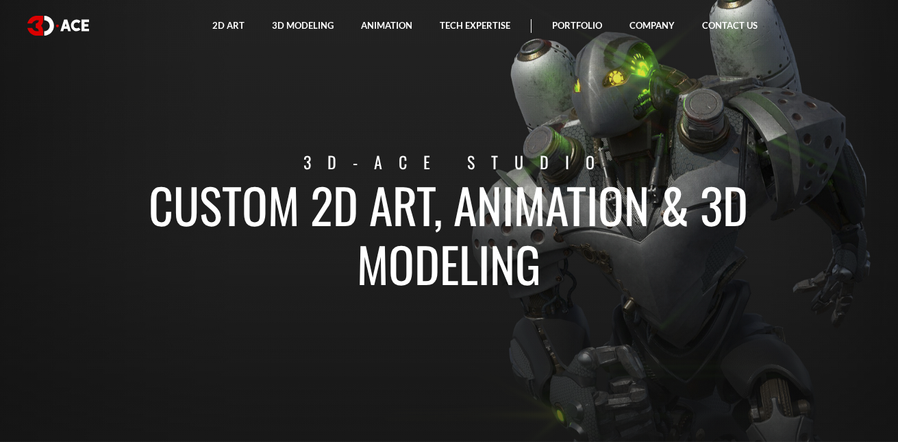
click at [123, 199] on h1 "Custom 2D art, animation & 3D modeling" at bounding box center [449, 234] width 760 height 118
click at [55, 24] on img at bounding box center [58, 26] width 62 height 20
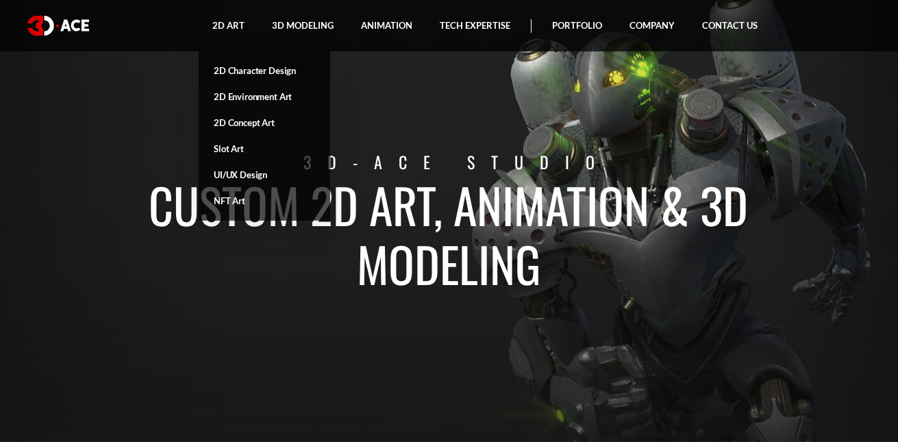
click at [253, 75] on link "2D Character Design" at bounding box center [265, 71] width 132 height 26
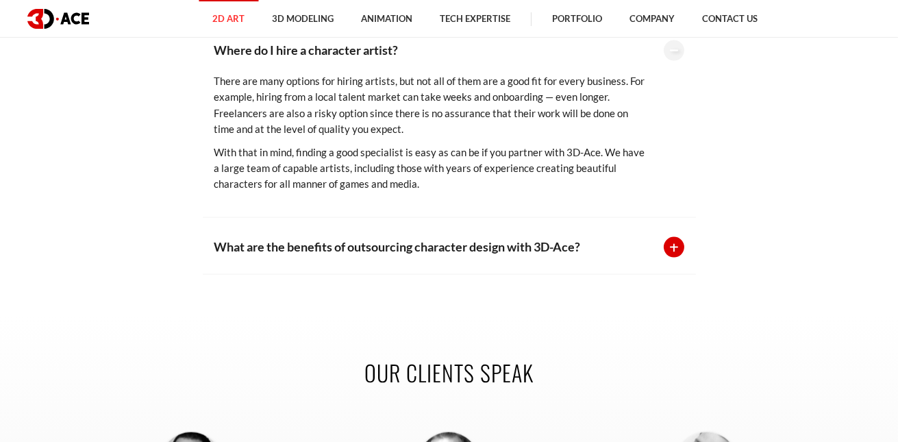
scroll to position [2671, 0]
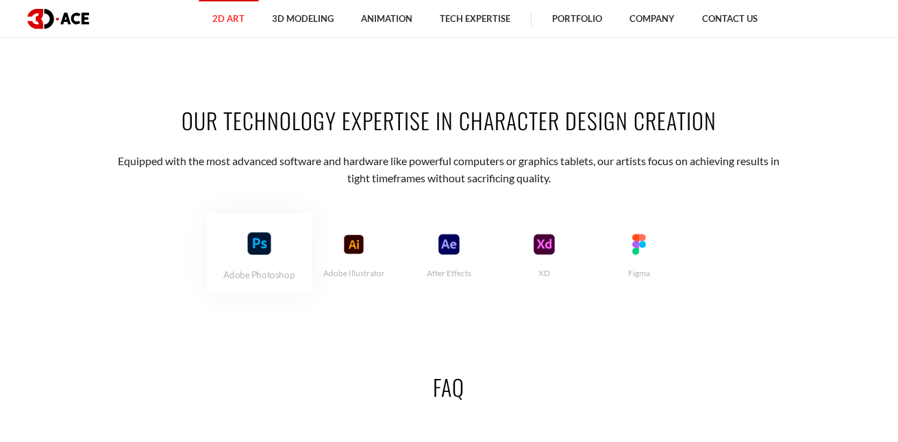
click at [240, 240] on div "Adobe Photoshop" at bounding box center [259, 253] width 105 height 79
click at [375, 253] on img at bounding box center [354, 243] width 67 height 23
drag, startPoint x: 432, startPoint y: 259, endPoint x: 460, endPoint y: 259, distance: 28.8
click at [438, 255] on img at bounding box center [449, 243] width 67 height 23
drag, startPoint x: 532, startPoint y: 267, endPoint x: 576, endPoint y: 267, distance: 43.9
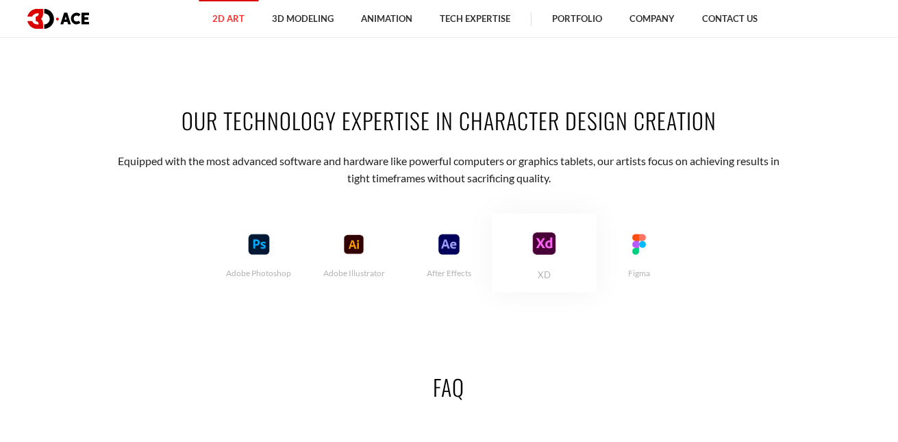
click at [534, 255] on img at bounding box center [543, 243] width 67 height 23
click at [626, 255] on img at bounding box center [639, 243] width 67 height 23
click at [460, 255] on img at bounding box center [449, 243] width 67 height 23
click at [383, 274] on div "Adobe Illustrator" at bounding box center [353, 253] width 105 height 79
click at [547, 255] on img at bounding box center [543, 243] width 67 height 23
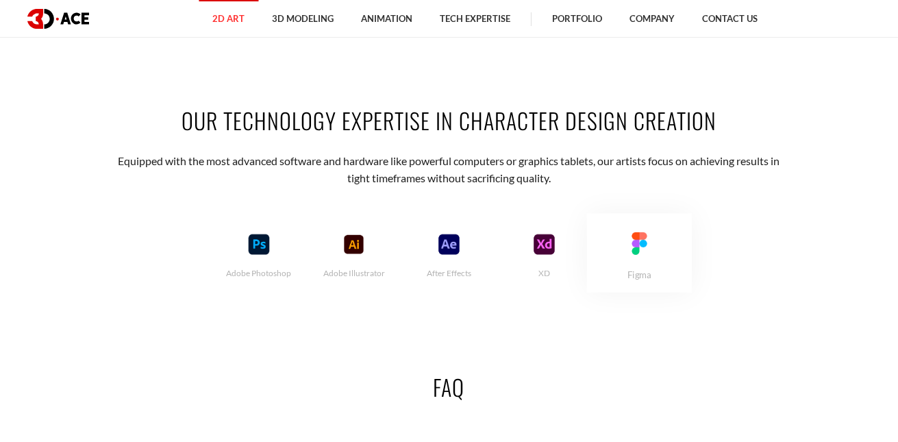
click at [632, 255] on img at bounding box center [639, 243] width 67 height 23
click at [260, 212] on div "Our Technology Expertise in Character Design Creation Equipped with the most ad…" at bounding box center [449, 197] width 781 height 267
click at [251, 249] on img at bounding box center [258, 243] width 67 height 23
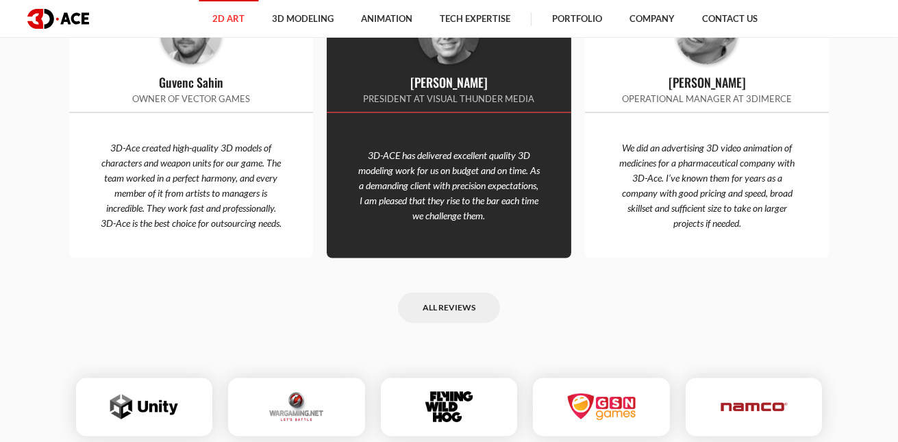
scroll to position [3563, 0]
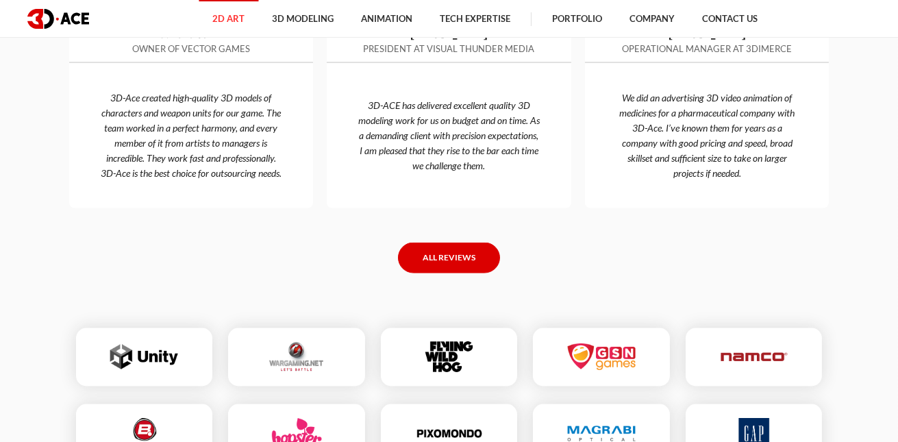
click at [480, 273] on link "All reviews" at bounding box center [449, 258] width 102 height 31
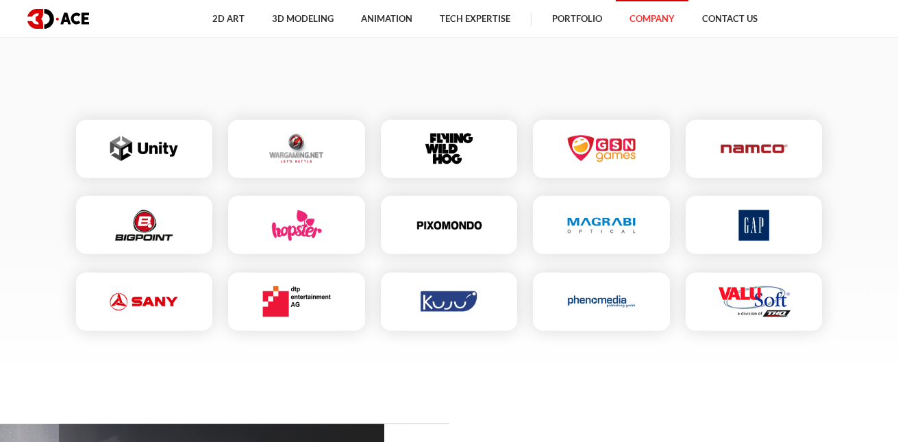
scroll to position [1507, 0]
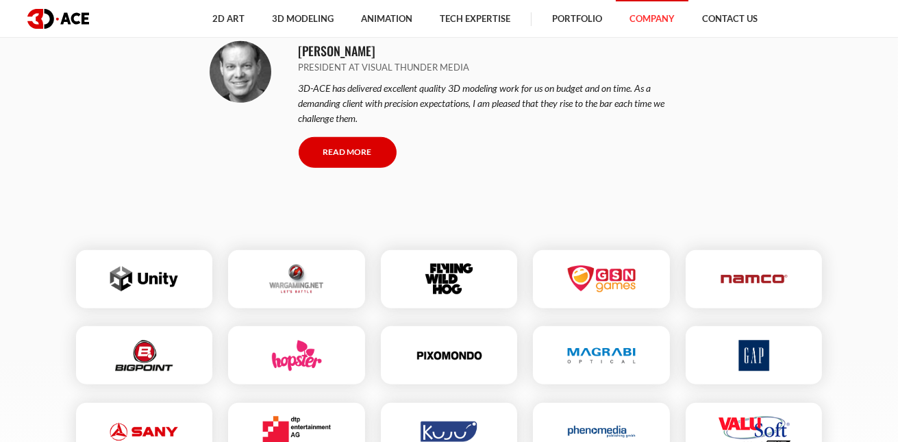
click at [355, 145] on link "Read More" at bounding box center [348, 152] width 98 height 31
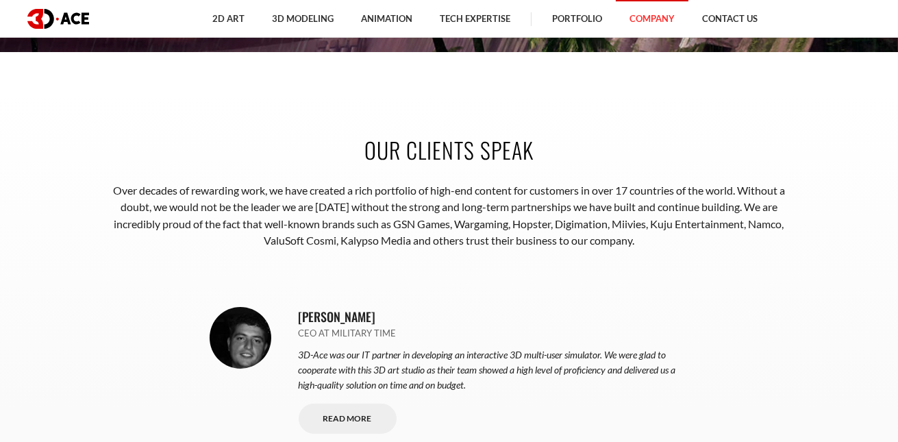
scroll to position [0, 0]
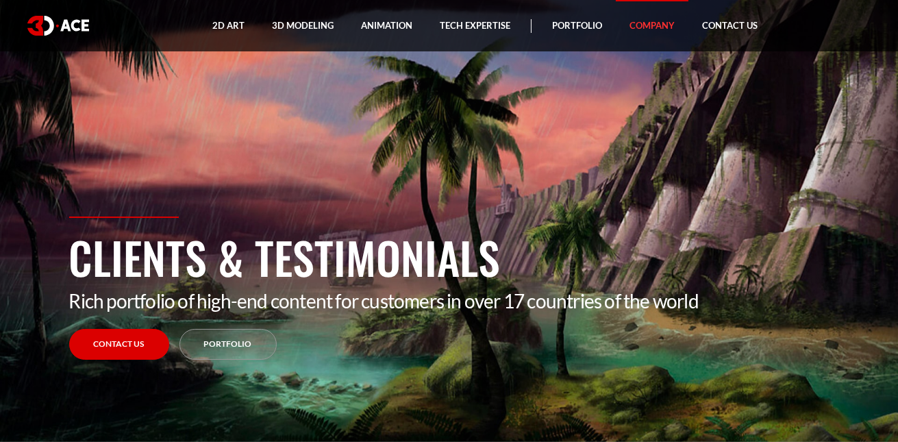
click at [70, 7] on div "2D Art 2D Character Design 2D Environment Art 2D Concept Art Slot Art UI/UX Des…" at bounding box center [449, 25] width 864 height 51
click at [86, 25] on img at bounding box center [58, 26] width 62 height 20
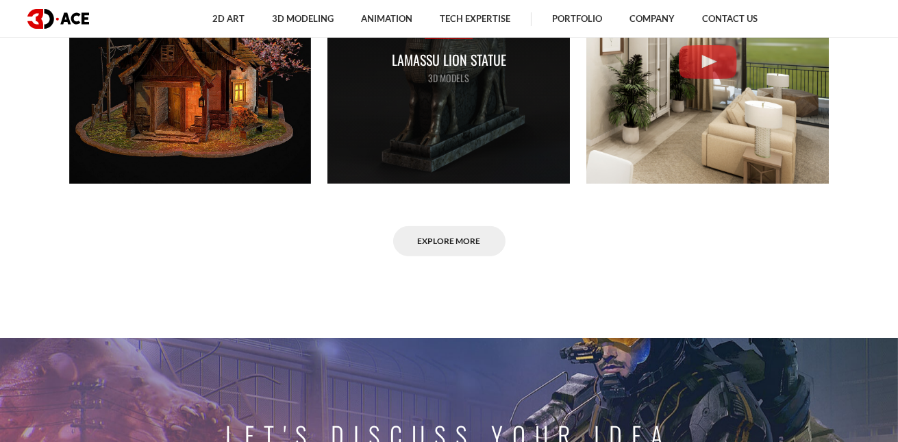
scroll to position [1164, 0]
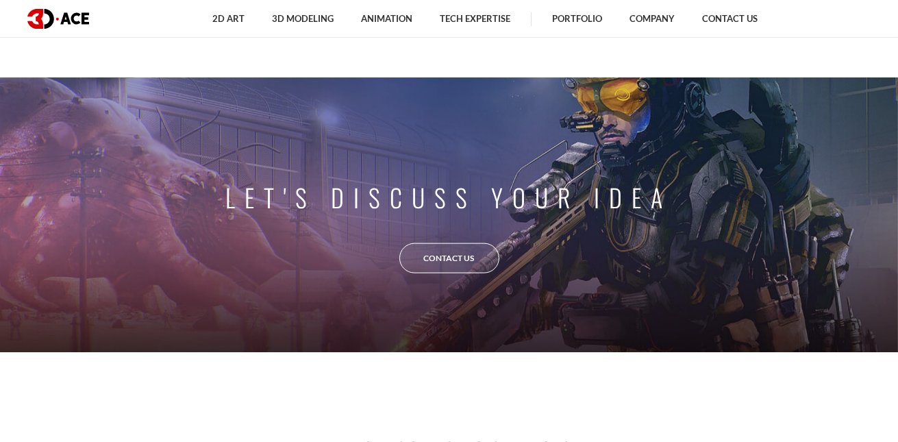
click at [417, 243] on link "Contact Us" at bounding box center [449, 258] width 100 height 31
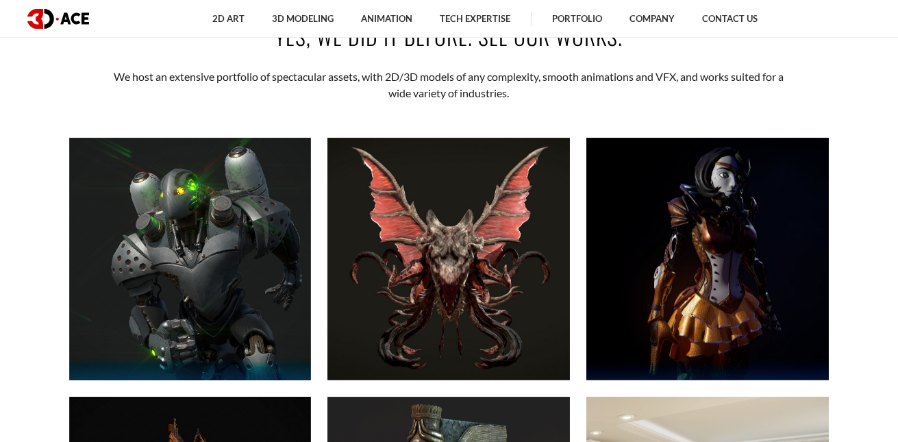
scroll to position [547, 0]
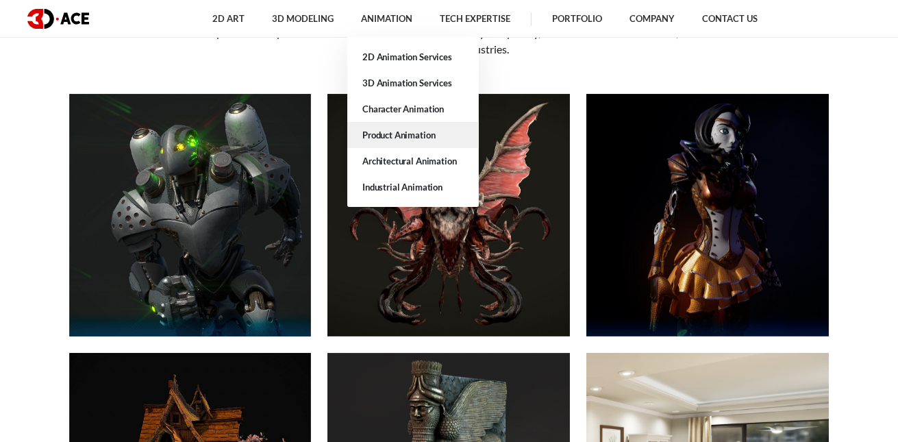
click at [393, 136] on link "Product Animation" at bounding box center [413, 135] width 132 height 26
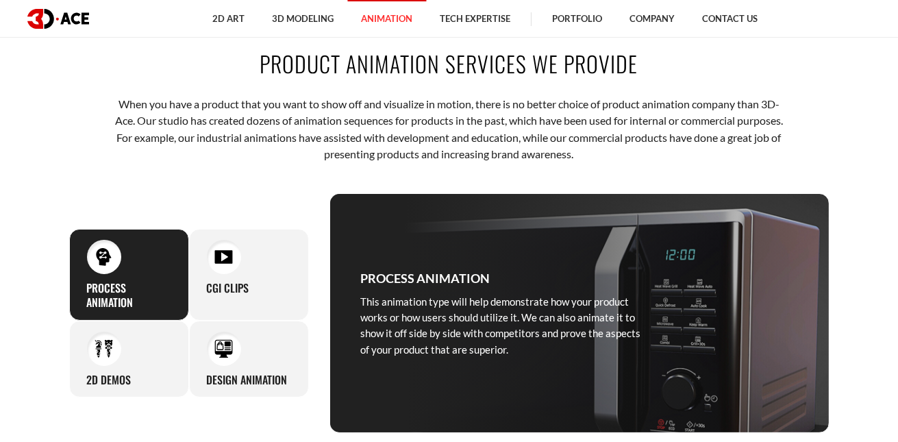
scroll to position [480, 0]
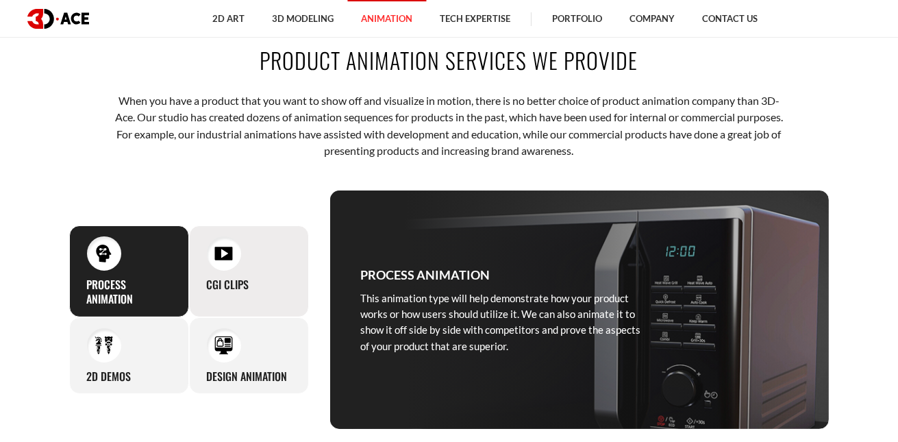
click at [246, 270] on div "CGI clips Our 3D product animation services produce content that achieves a lev…" at bounding box center [249, 271] width 120 height 92
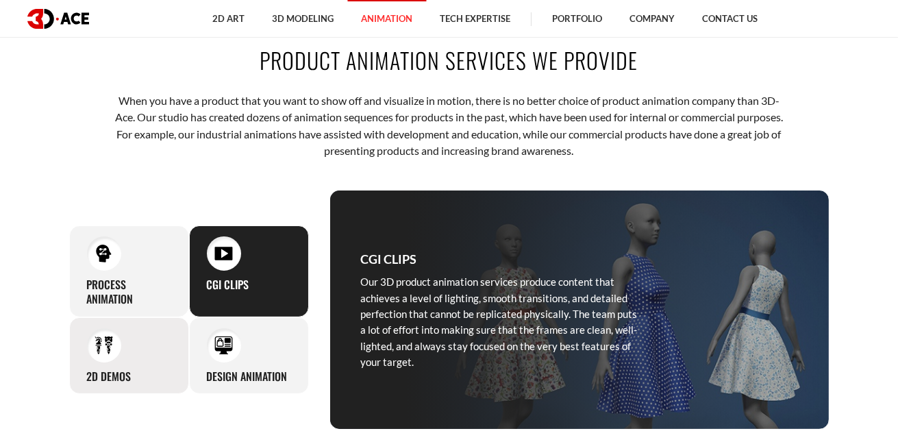
click at [138, 358] on div "2D demos You can count on us to use the unconventional 2D style to step away fr…" at bounding box center [129, 355] width 120 height 77
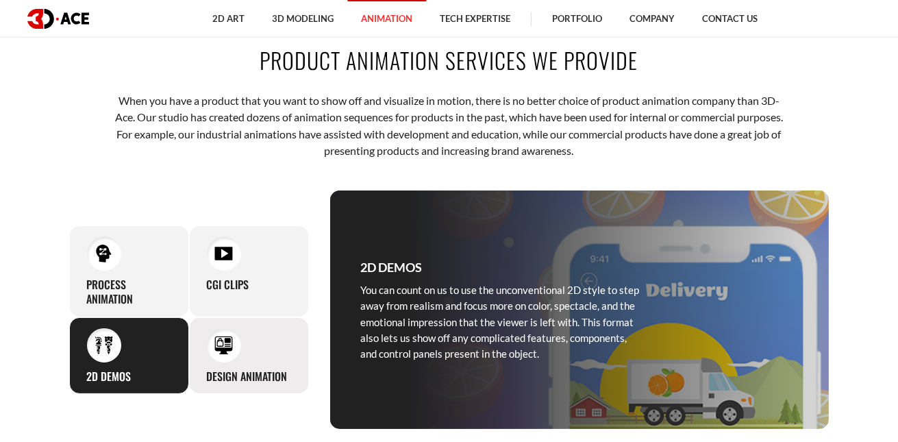
click at [200, 358] on div "Design animation If you want to use animation as an aid during design, developm…" at bounding box center [249, 355] width 120 height 77
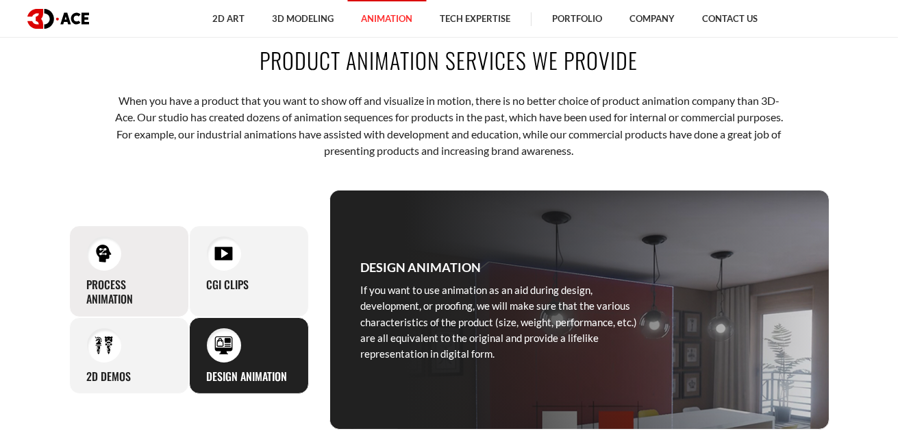
click at [138, 307] on div "Process animation This animation type will help demonstrate how your product wo…" at bounding box center [129, 271] width 120 height 92
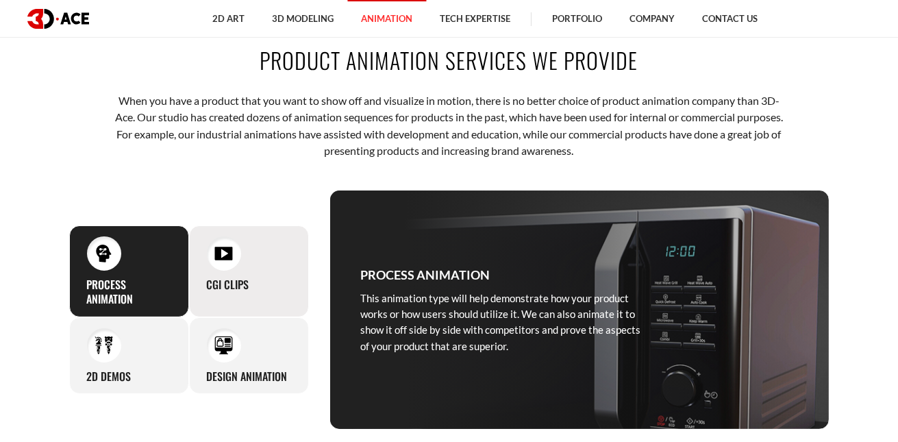
click at [295, 276] on div "CGI clips Our 3D product animation services produce content that achieves a lev…" at bounding box center [249, 271] width 120 height 92
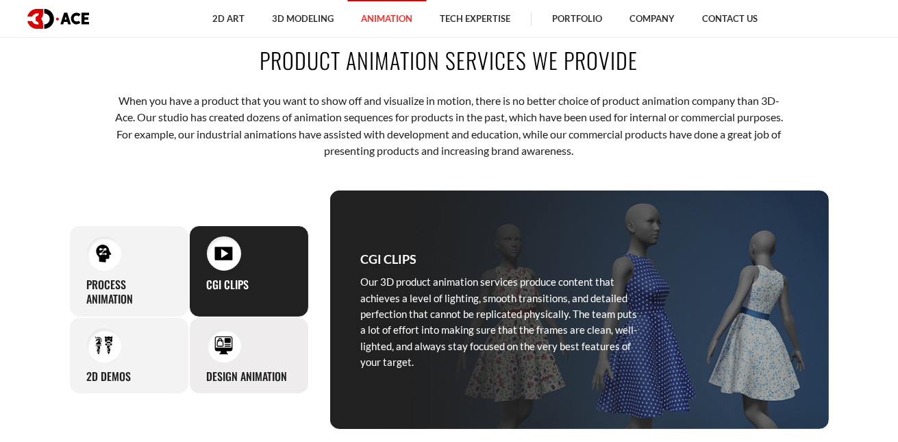
click at [290, 329] on div "Design animation If you want to use animation as an aid during design, developm…" at bounding box center [249, 355] width 120 height 77
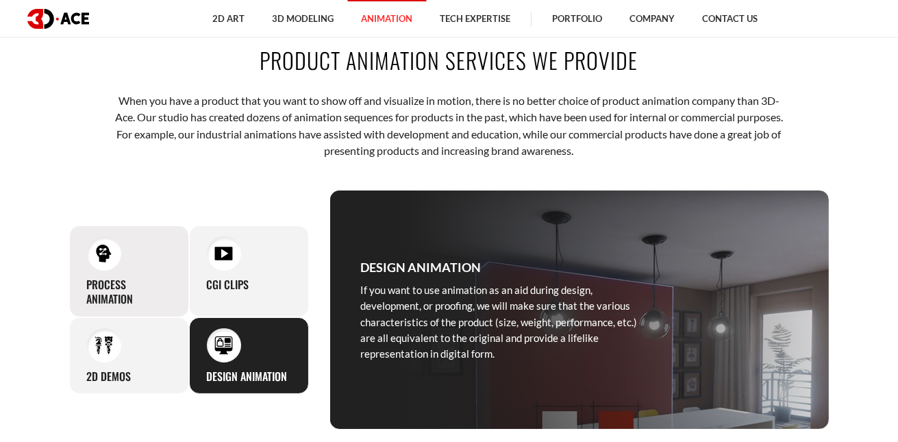
click at [184, 264] on div "Process animation This animation type will help demonstrate how your product wo…" at bounding box center [129, 271] width 120 height 92
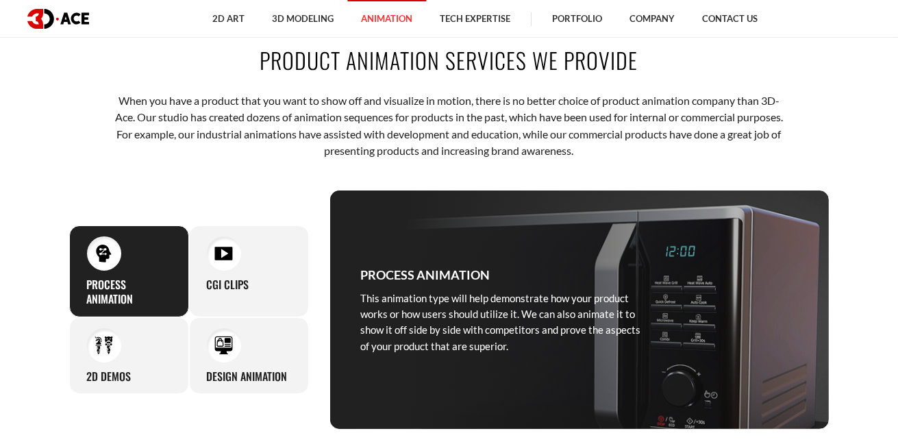
click at [173, 317] on div "2D demos You can count on us to use the unconventional 2D style to step away fr…" at bounding box center [129, 355] width 120 height 77
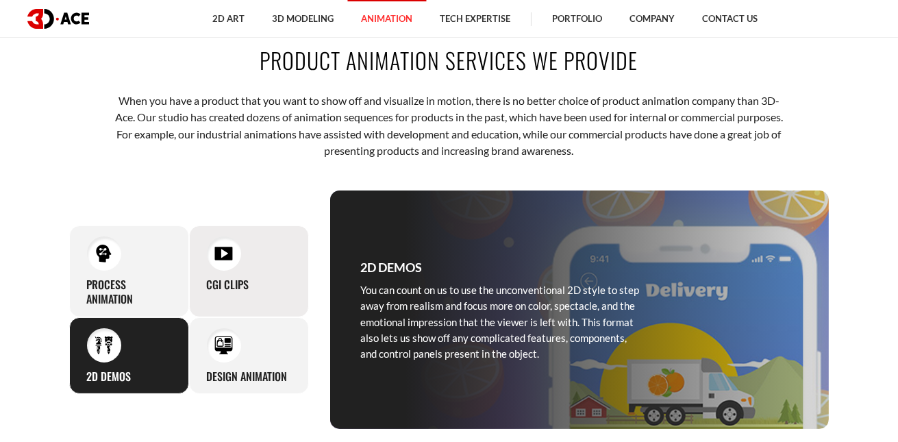
drag, startPoint x: 224, startPoint y: 333, endPoint x: 230, endPoint y: 290, distance: 42.9
click at [225, 333] on div at bounding box center [224, 345] width 34 height 34
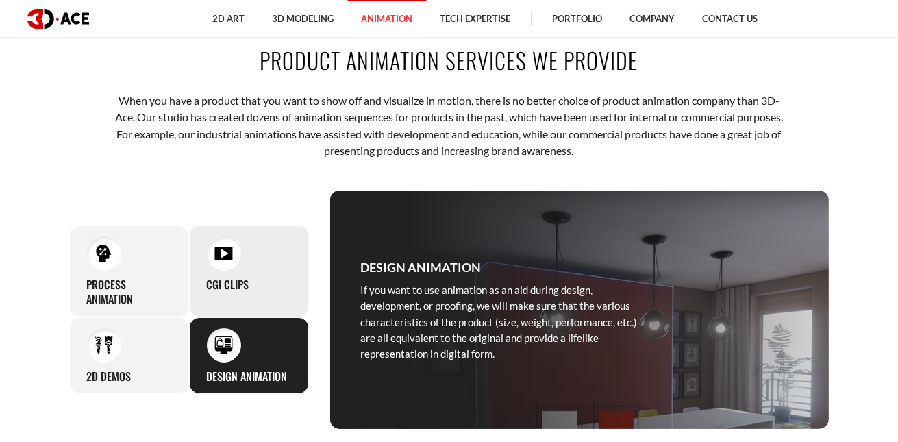
click at [230, 290] on h3 "CGI clips" at bounding box center [228, 284] width 42 height 14
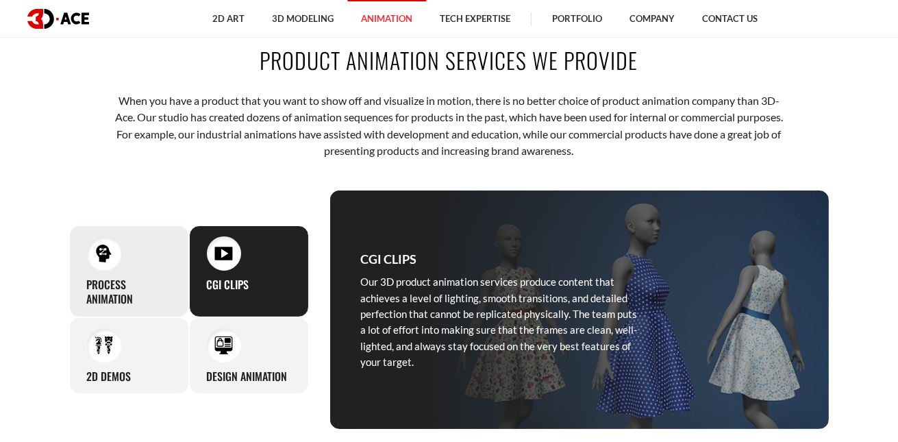
click at [175, 285] on div "Process animation This animation type will help demonstrate how your product wo…" at bounding box center [129, 271] width 120 height 92
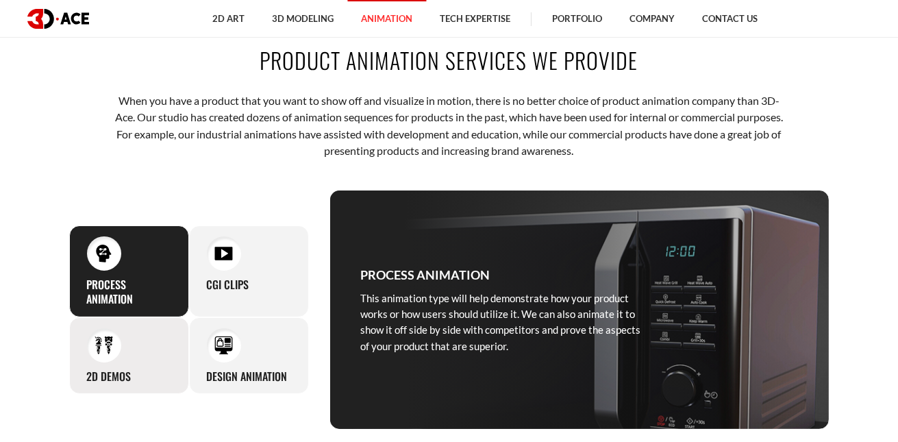
click at [169, 334] on div "2D demos You can count on us to use the unconventional 2D style to step away fr…" at bounding box center [129, 355] width 120 height 77
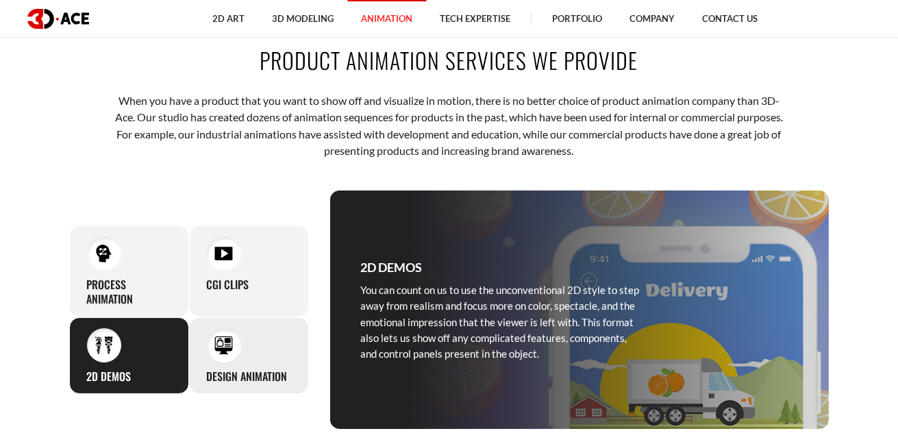
click at [272, 346] on div "Design animation If you want to use animation as an aid during design, developm…" at bounding box center [249, 355] width 120 height 77
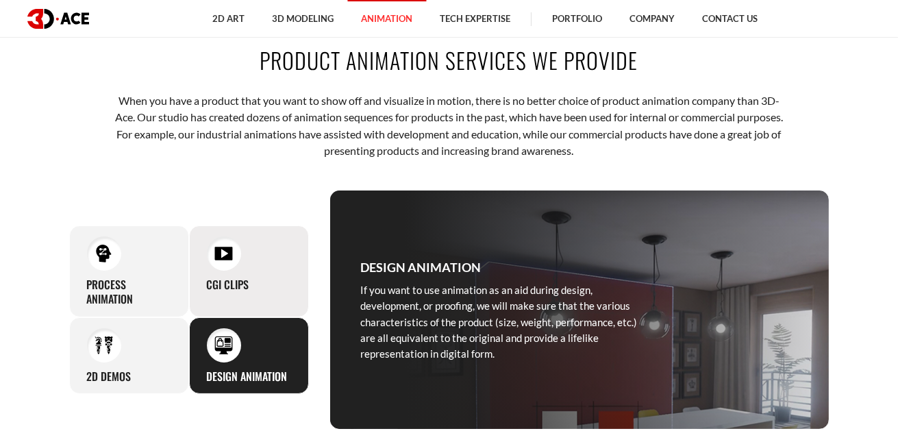
click at [257, 293] on div "CGI clips Our 3D product animation services produce content that achieves a lev…" at bounding box center [249, 271] width 120 height 92
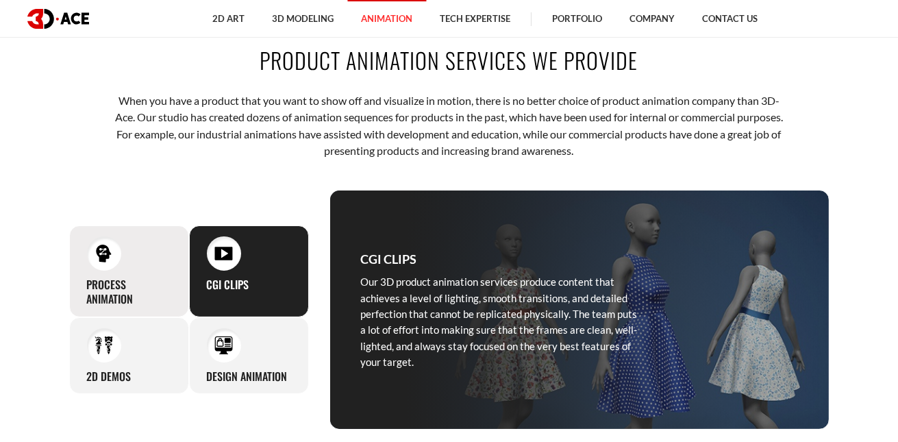
click at [156, 292] on h3 "Process animation" at bounding box center [129, 291] width 84 height 29
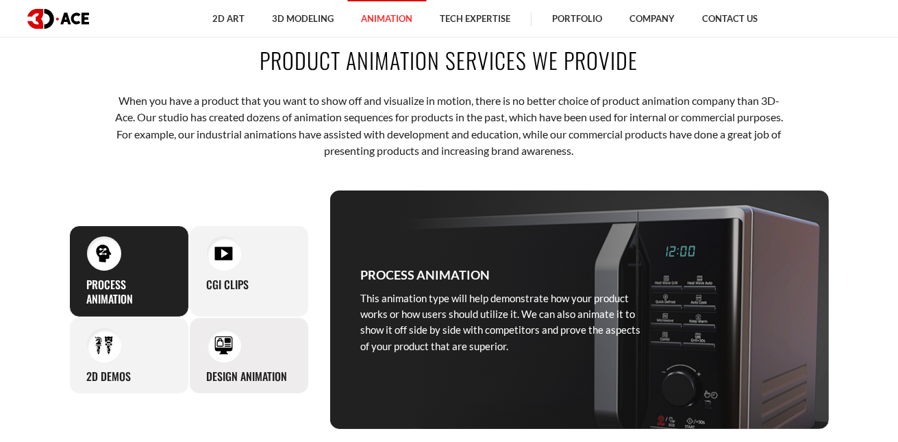
click at [233, 369] on h3 "Design animation" at bounding box center [247, 376] width 81 height 14
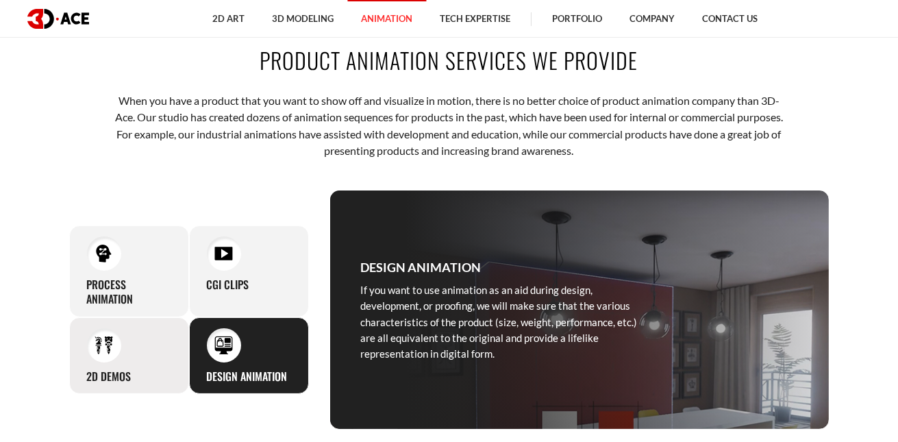
click at [176, 332] on div "2D demos You can count on us to use the unconventional 2D style to step away fr…" at bounding box center [129, 355] width 120 height 77
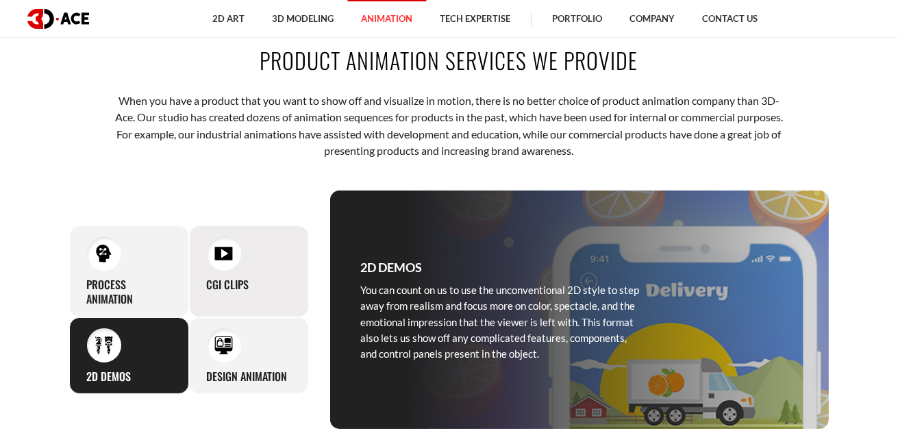
click at [209, 289] on h3 "CGI clips" at bounding box center [228, 284] width 42 height 14
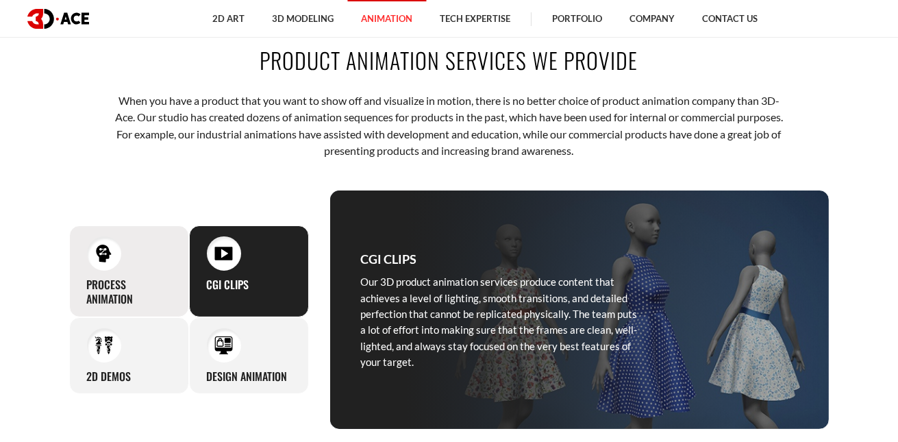
drag, startPoint x: 165, startPoint y: 306, endPoint x: 172, endPoint y: 307, distance: 7.0
click at [165, 306] on h3 "Process animation" at bounding box center [129, 291] width 84 height 29
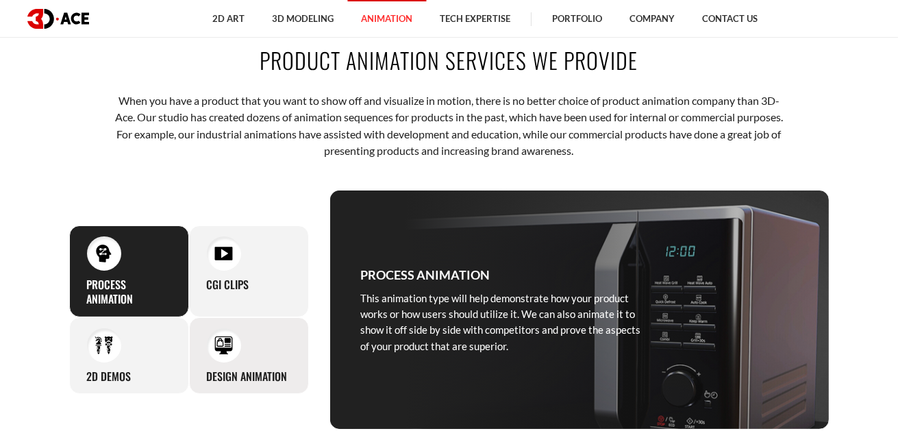
click at [222, 343] on img at bounding box center [223, 345] width 18 height 18
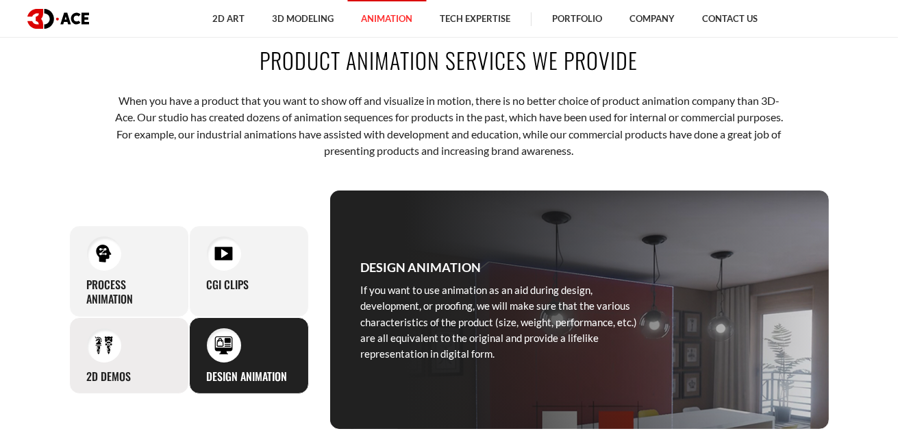
click at [173, 338] on div "2D demos You can count on us to use the unconventional 2D style to step away fr…" at bounding box center [129, 355] width 120 height 77
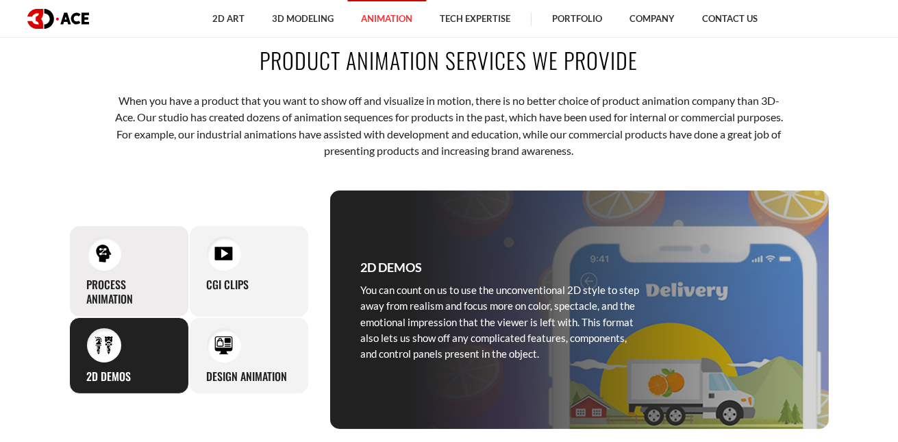
drag, startPoint x: 216, startPoint y: 285, endPoint x: 152, endPoint y: 275, distance: 65.1
click at [216, 285] on h3 "CGI clips" at bounding box center [228, 284] width 42 height 14
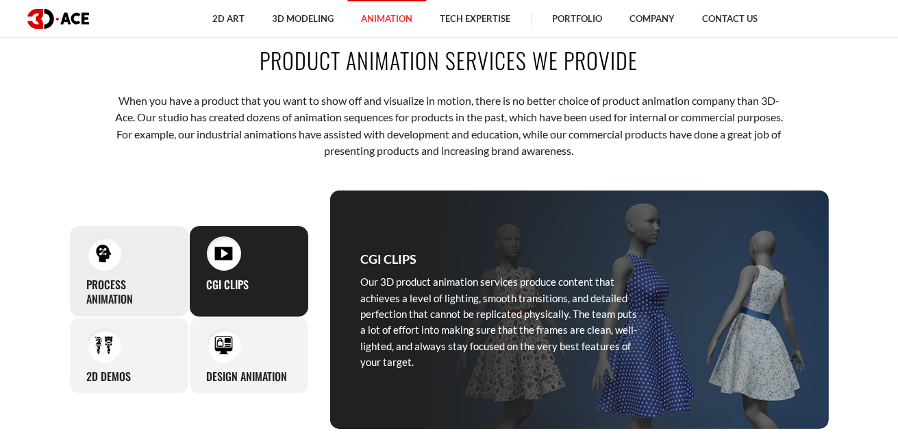
click at [149, 275] on div "Process animation This animation type will help demonstrate how your product wo…" at bounding box center [129, 271] width 120 height 92
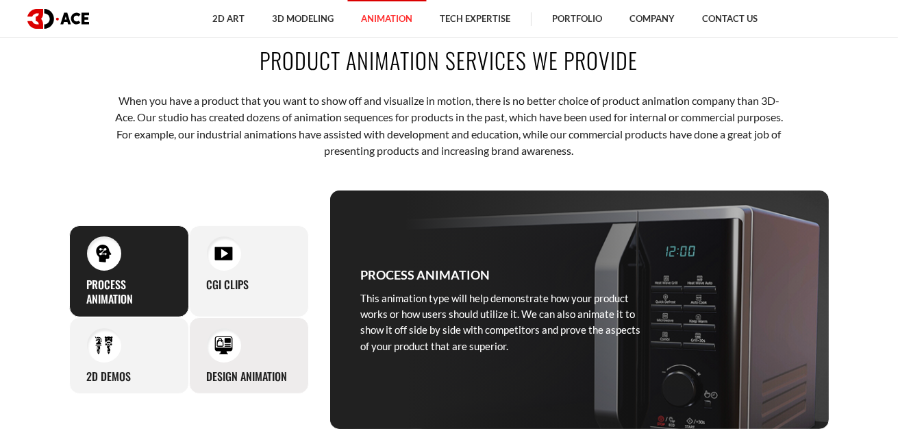
click at [227, 352] on img at bounding box center [223, 345] width 18 height 18
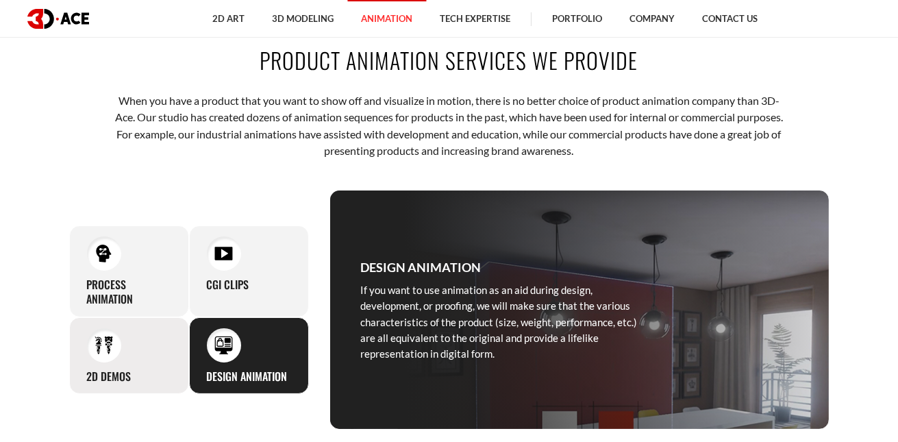
click at [161, 319] on div "2D demos You can count on us to use the unconventional 2D style to step away fr…" at bounding box center [129, 355] width 120 height 77
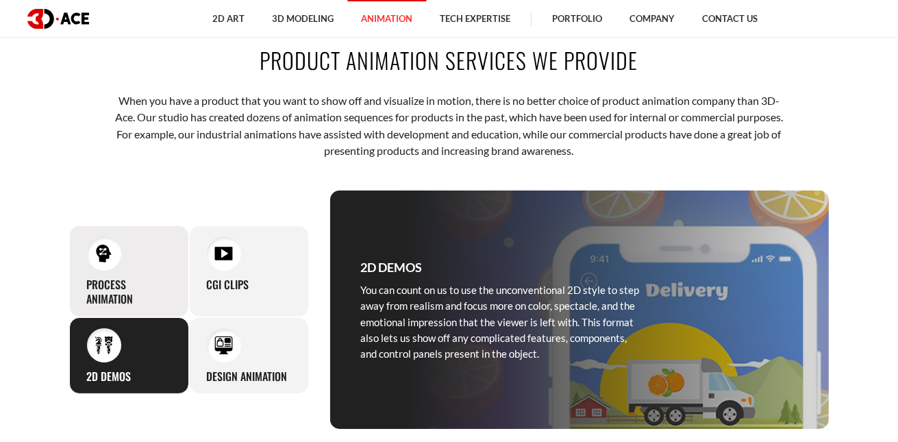
drag, startPoint x: 173, startPoint y: 297, endPoint x: 182, endPoint y: 295, distance: 9.7
click at [181, 296] on div "Process animation This animation type will help demonstrate how your product wo…" at bounding box center [129, 271] width 120 height 92
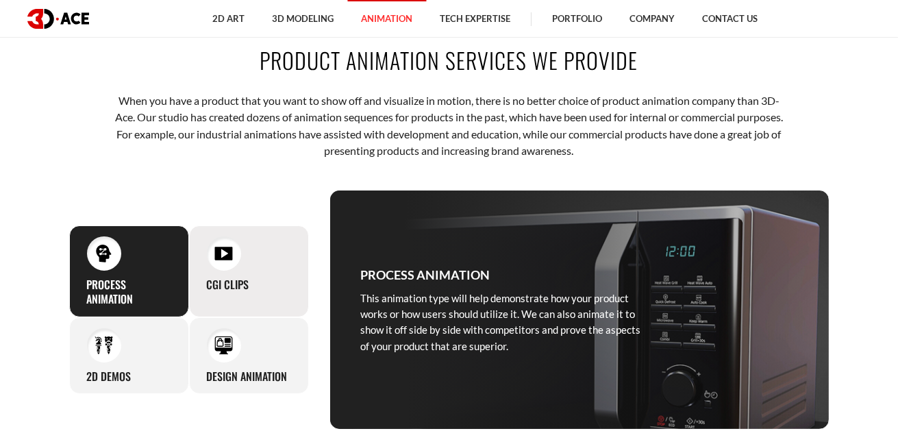
click at [247, 304] on div "CGI clips Our 3D product animation services produce content that achieves a lev…" at bounding box center [249, 271] width 120 height 92
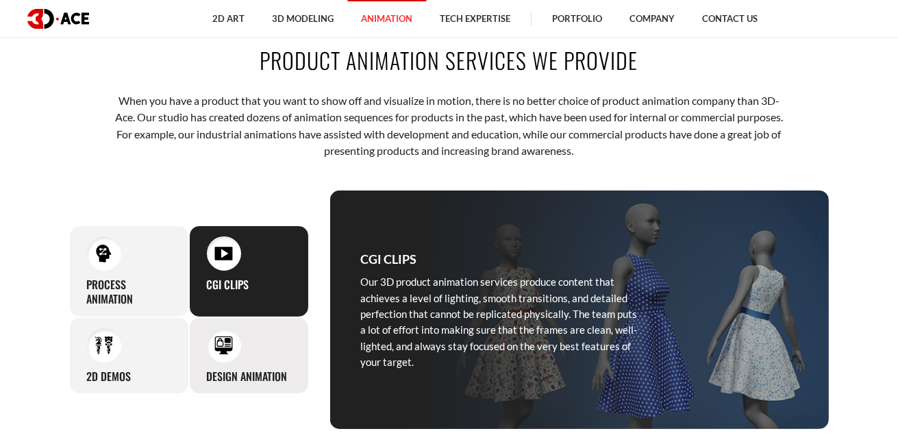
click at [245, 364] on div "Design animation If you want to use animation as an aid during design, developm…" at bounding box center [249, 355] width 120 height 77
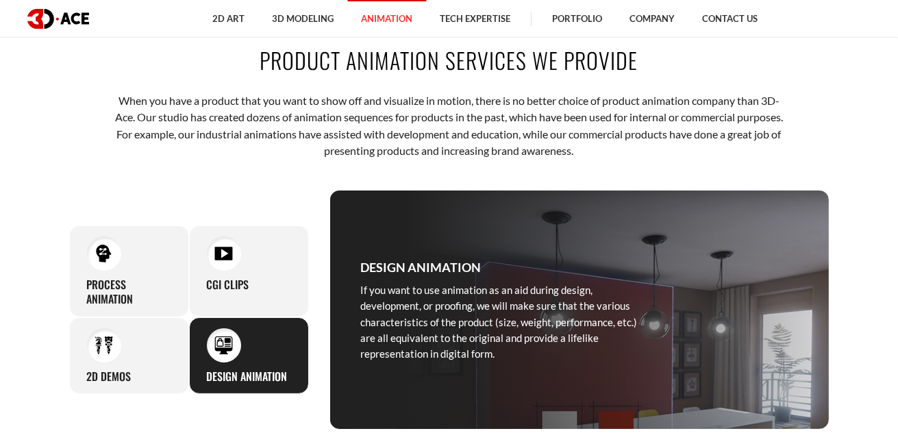
scroll to position [0, 0]
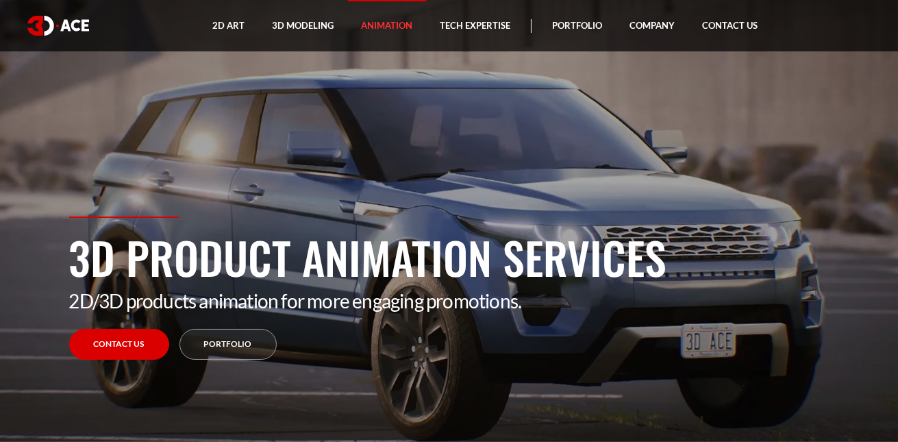
click at [62, 21] on img at bounding box center [58, 26] width 62 height 20
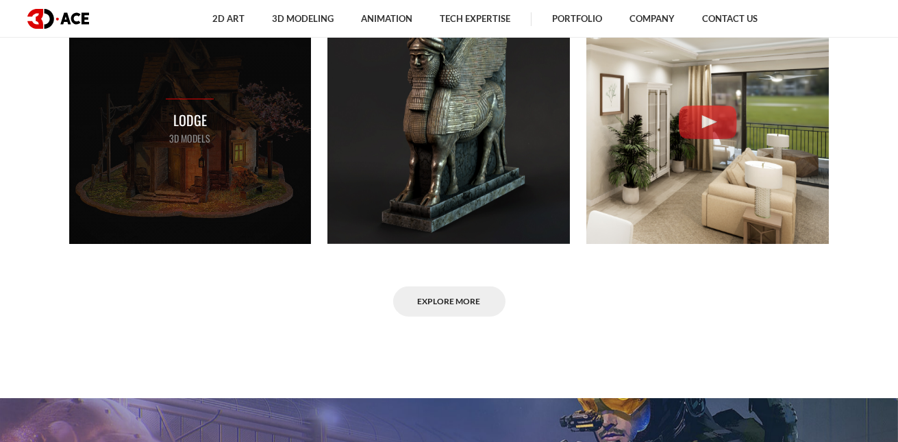
scroll to position [1028, 0]
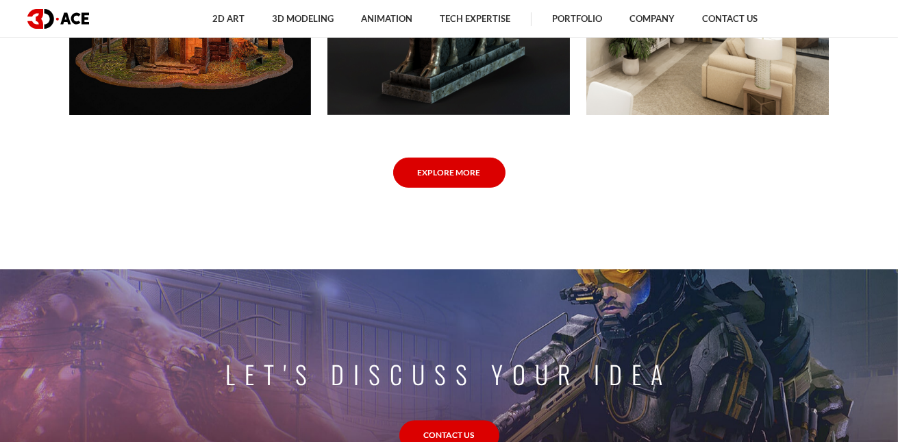
click at [446, 175] on link "Explore More" at bounding box center [449, 173] width 112 height 31
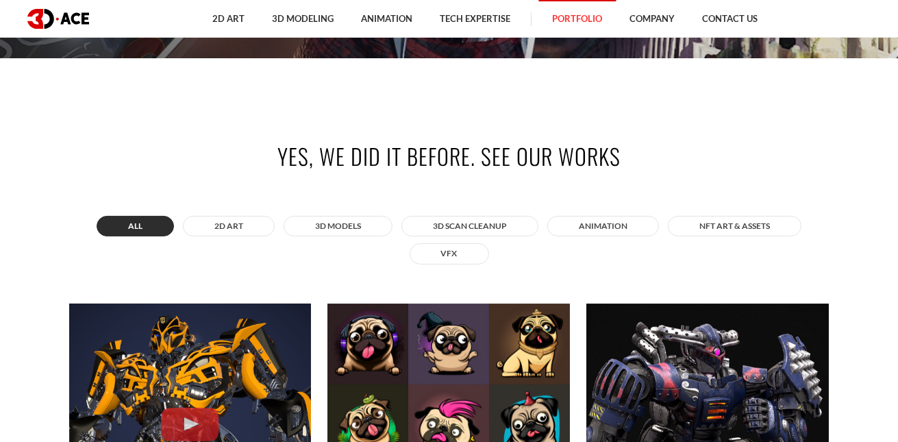
scroll to position [411, 0]
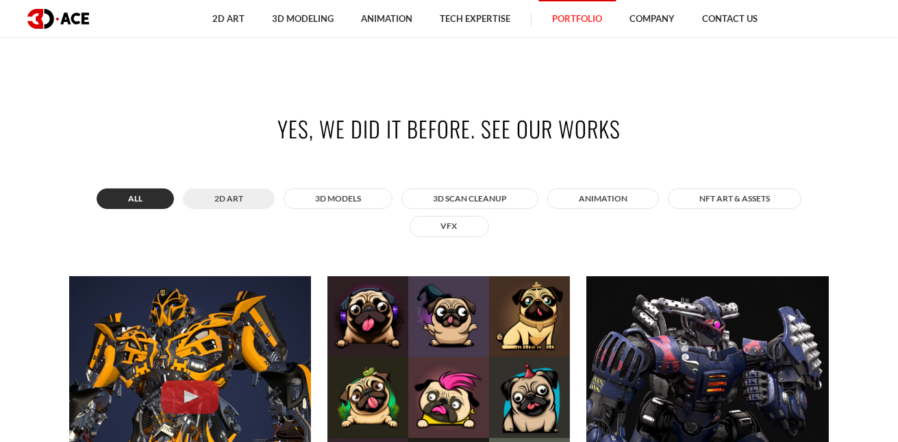
click at [268, 199] on button "2D ART" at bounding box center [229, 198] width 92 height 21
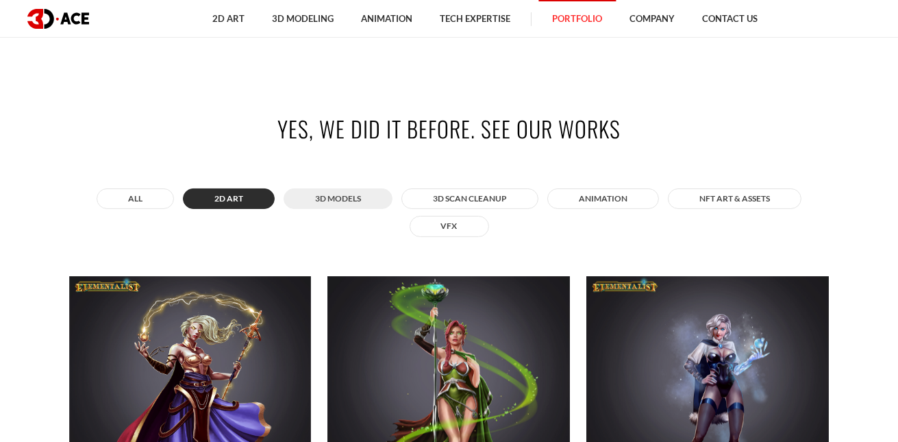
click at [319, 199] on button "3D MODELS" at bounding box center [338, 198] width 109 height 21
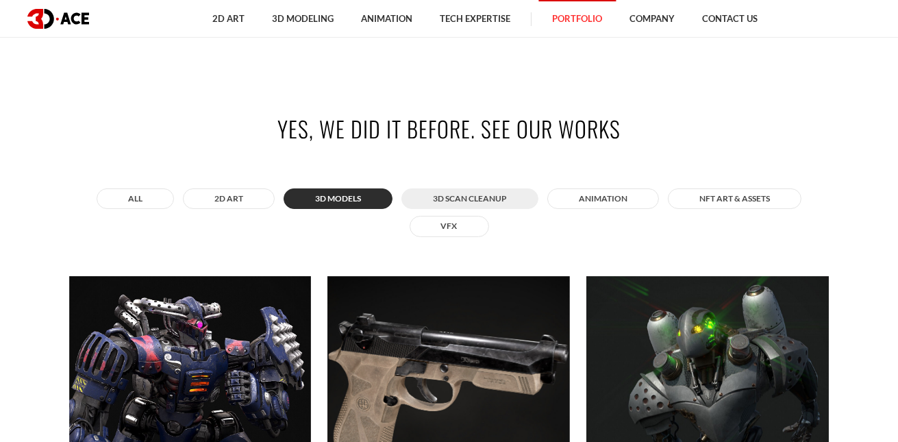
scroll to position [480, 0]
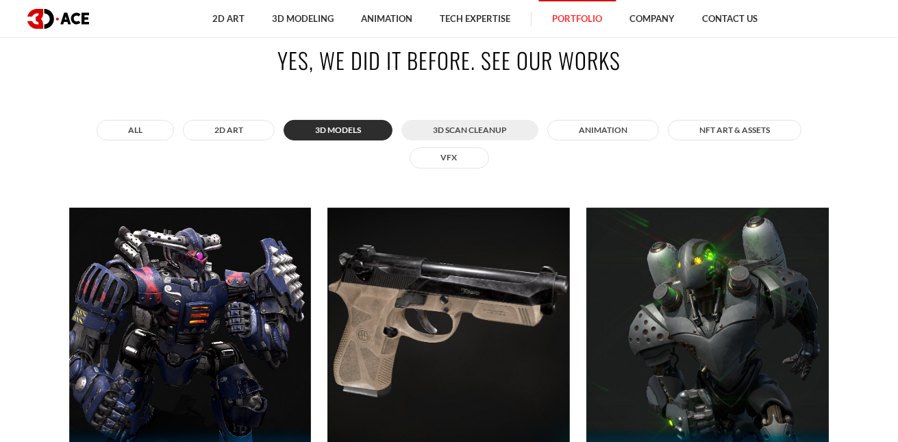
click at [467, 131] on button "3D Scan Cleanup" at bounding box center [469, 130] width 137 height 21
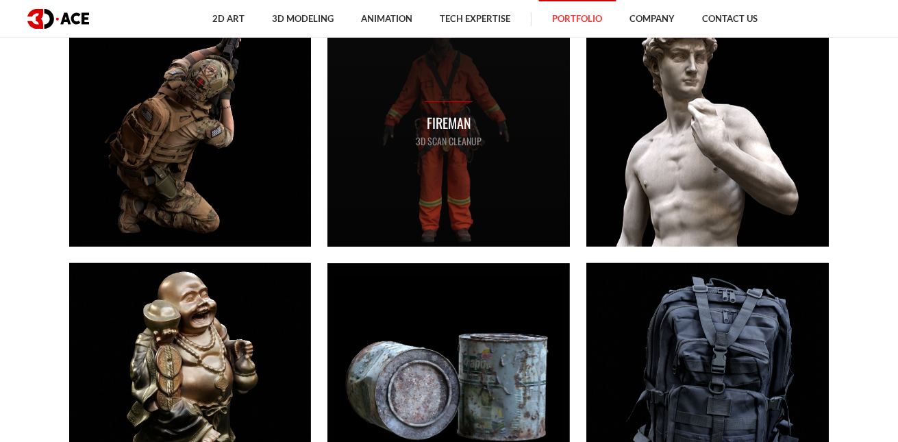
scroll to position [684, 0]
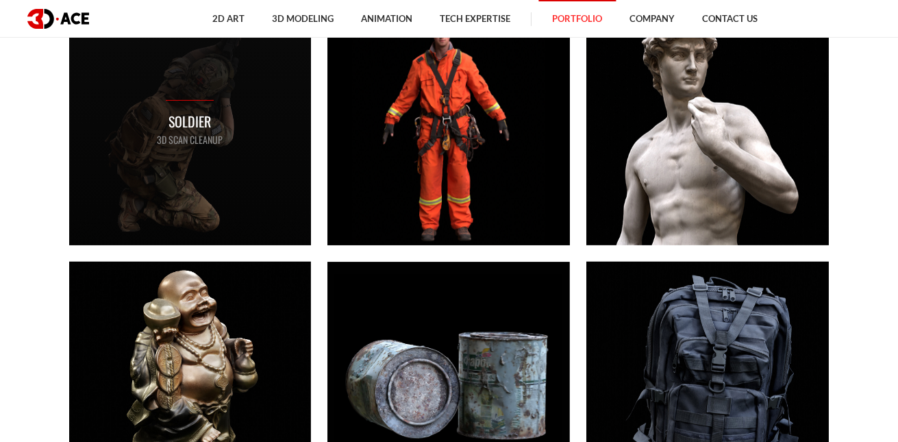
click at [230, 126] on div "Soldier 3D Scan Cleanup" at bounding box center [190, 124] width 243 height 243
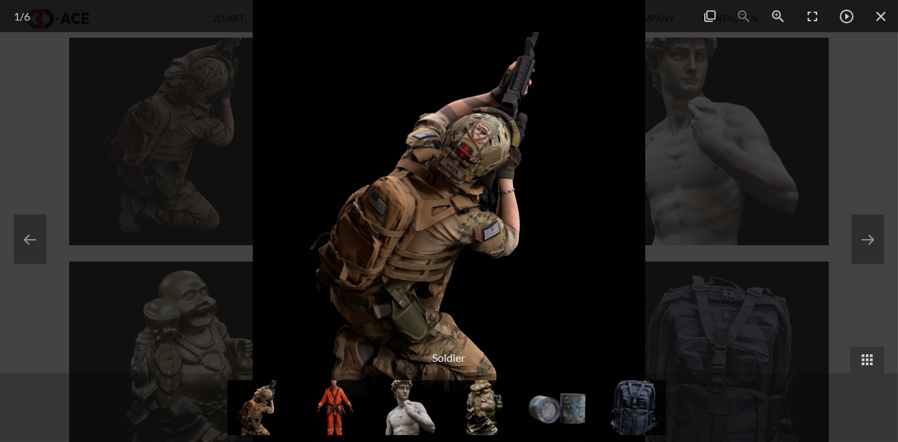
click at [824, 89] on div at bounding box center [449, 221] width 898 height 442
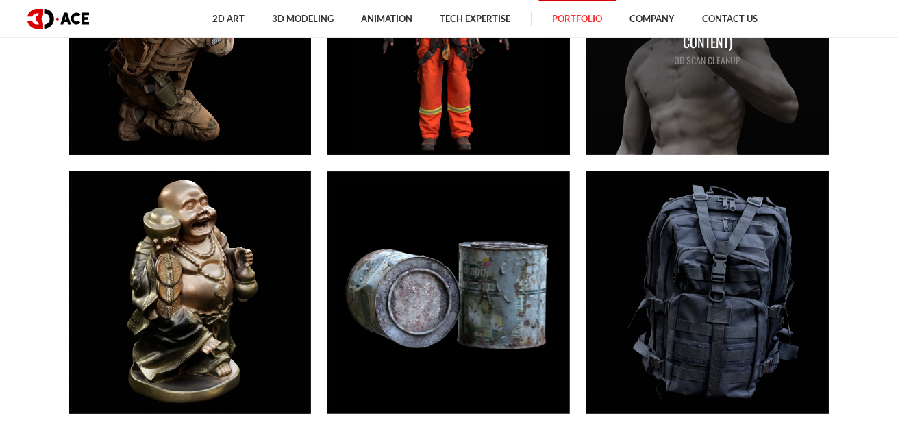
scroll to position [891, 0]
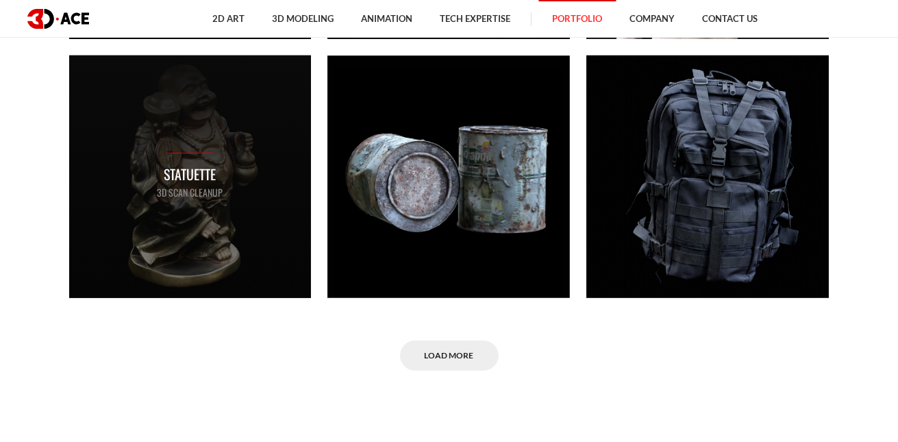
click at [232, 157] on div "Statuette 3D Scan Cleanup" at bounding box center [190, 176] width 243 height 243
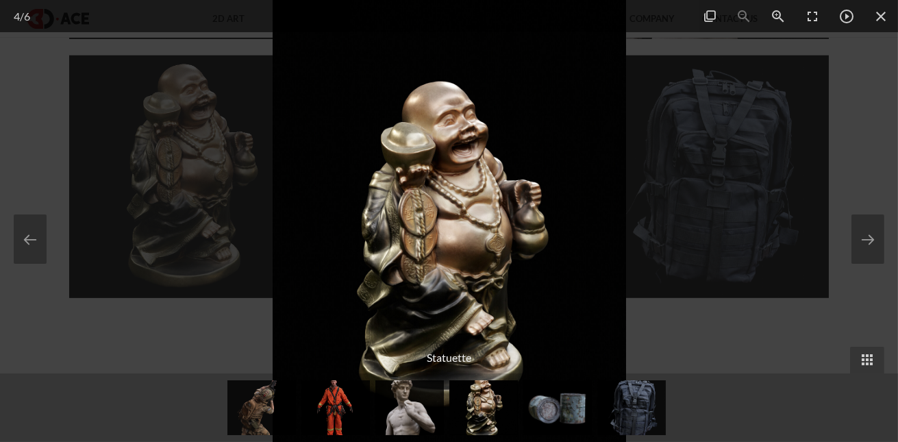
click at [658, 134] on div at bounding box center [449, 221] width 898 height 442
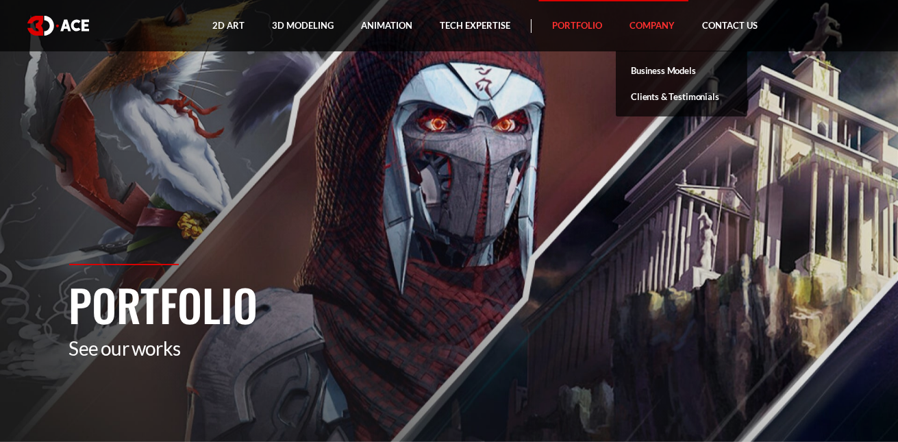
click at [657, 24] on link "Company" at bounding box center [652, 25] width 73 height 51
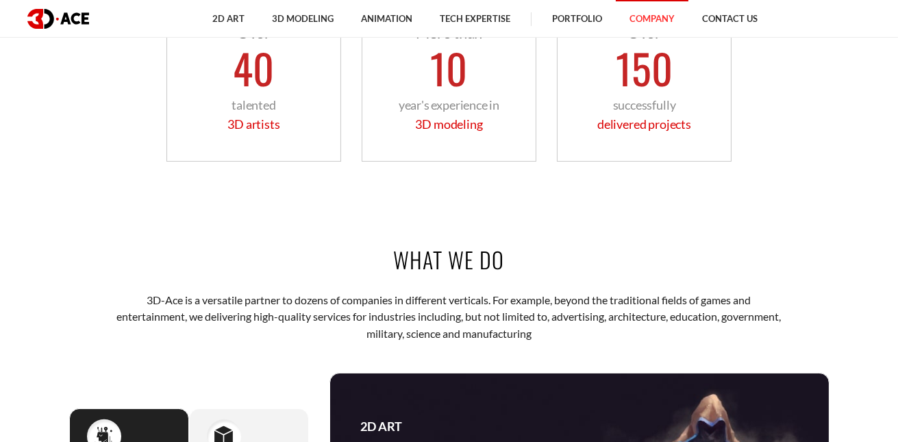
scroll to position [891, 0]
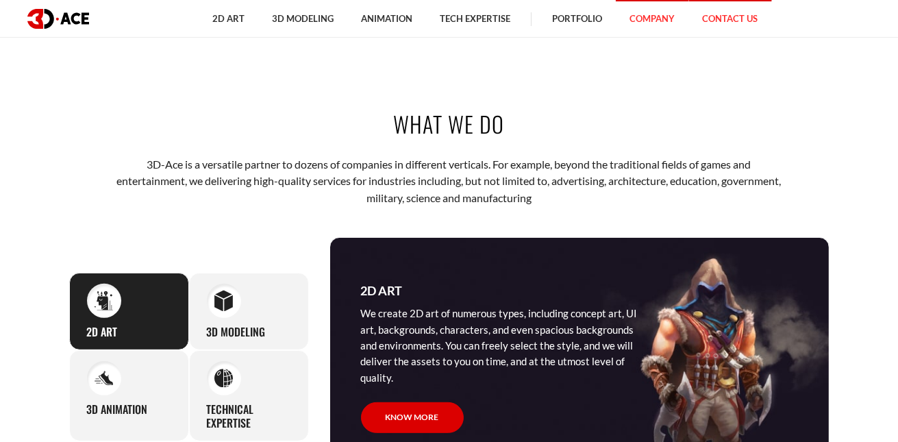
click at [735, 16] on link "Contact Us" at bounding box center [730, 19] width 83 height 38
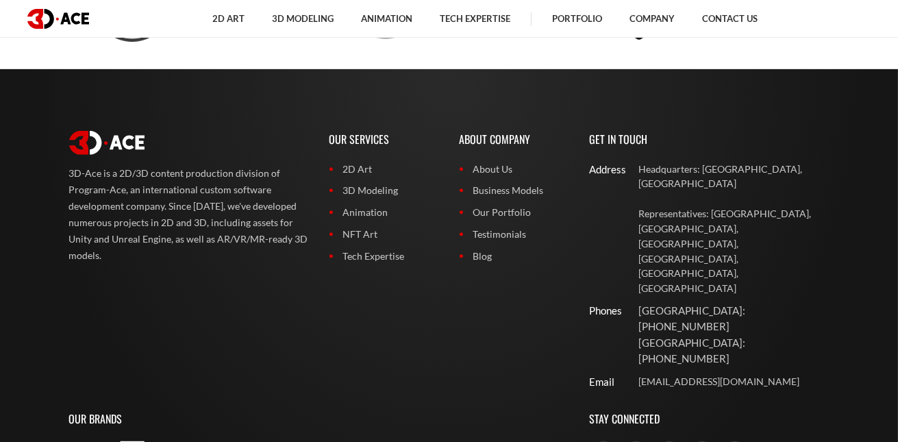
scroll to position [1087, 0]
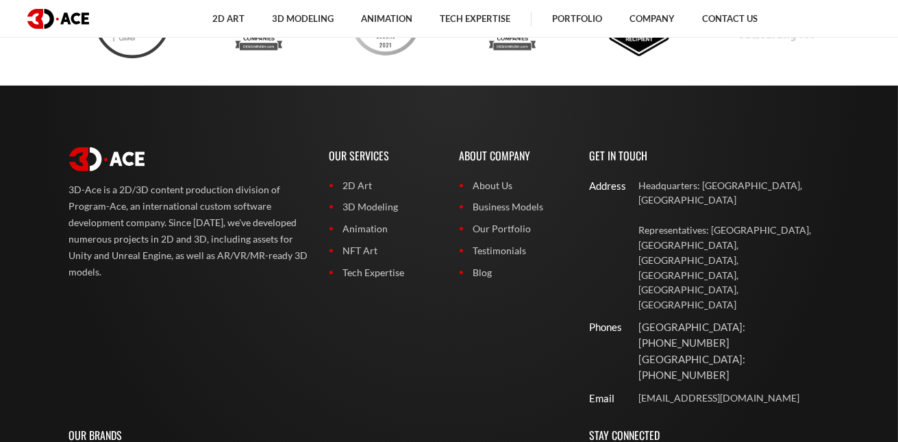
click at [54, 24] on img at bounding box center [58, 19] width 62 height 20
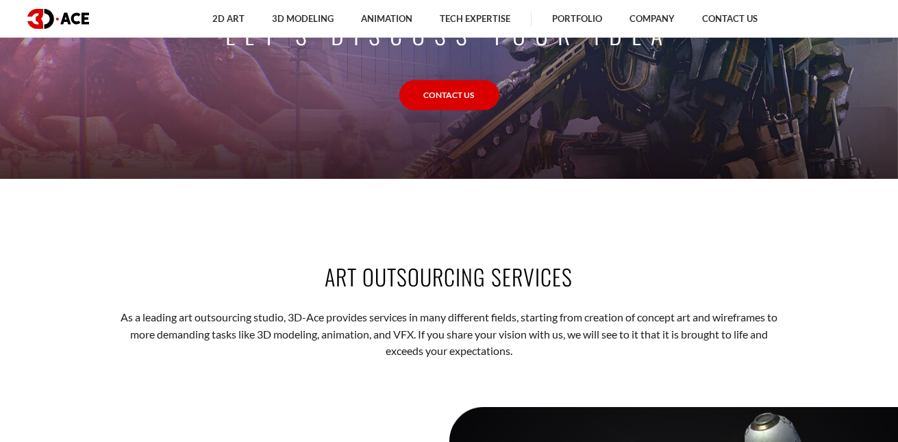
scroll to position [1507, 0]
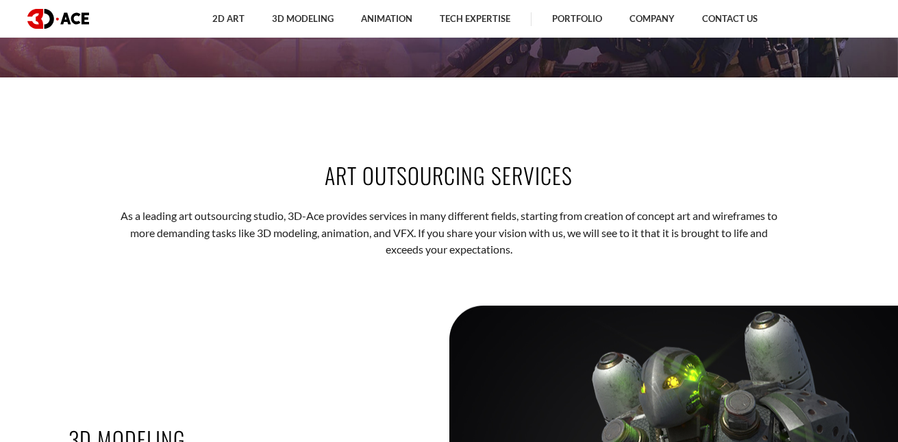
click at [388, 249] on p "As a leading art outsourcing studio, 3D-Ace provides services in many different…" at bounding box center [449, 233] width 675 height 50
drag, startPoint x: 412, startPoint y: 249, endPoint x: 433, endPoint y: 258, distance: 22.4
click at [432, 258] on p "As a leading art outsourcing studio, 3D-Ace provides services in many different…" at bounding box center [449, 233] width 675 height 50
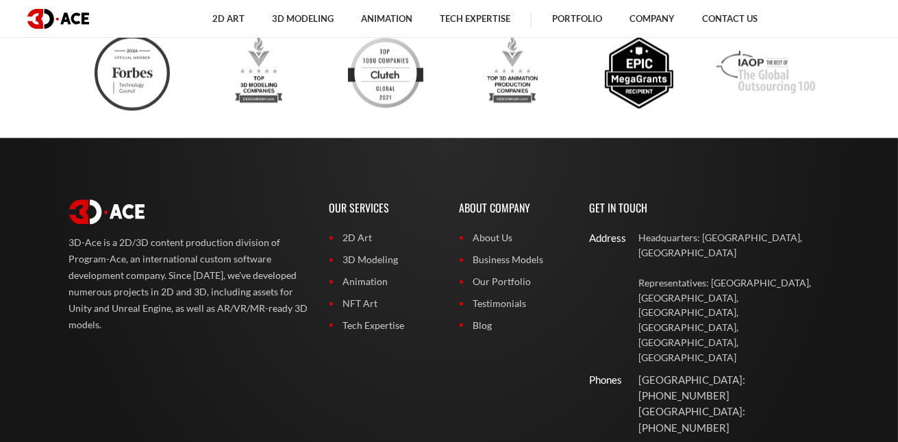
scroll to position [5480, 0]
